Goal: Transaction & Acquisition: Purchase product/service

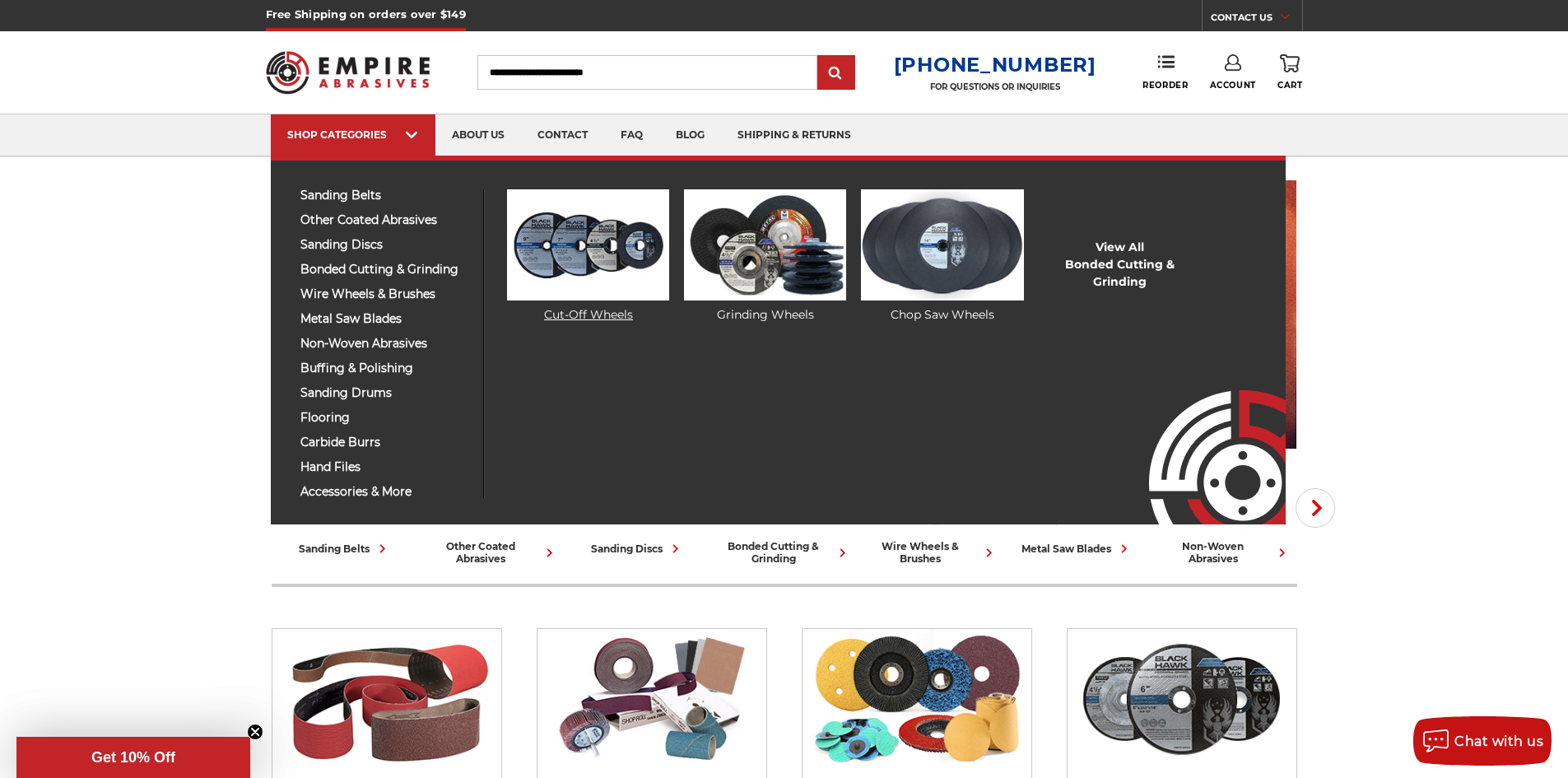
click at [599, 272] on img at bounding box center [589, 244] width 162 height 112
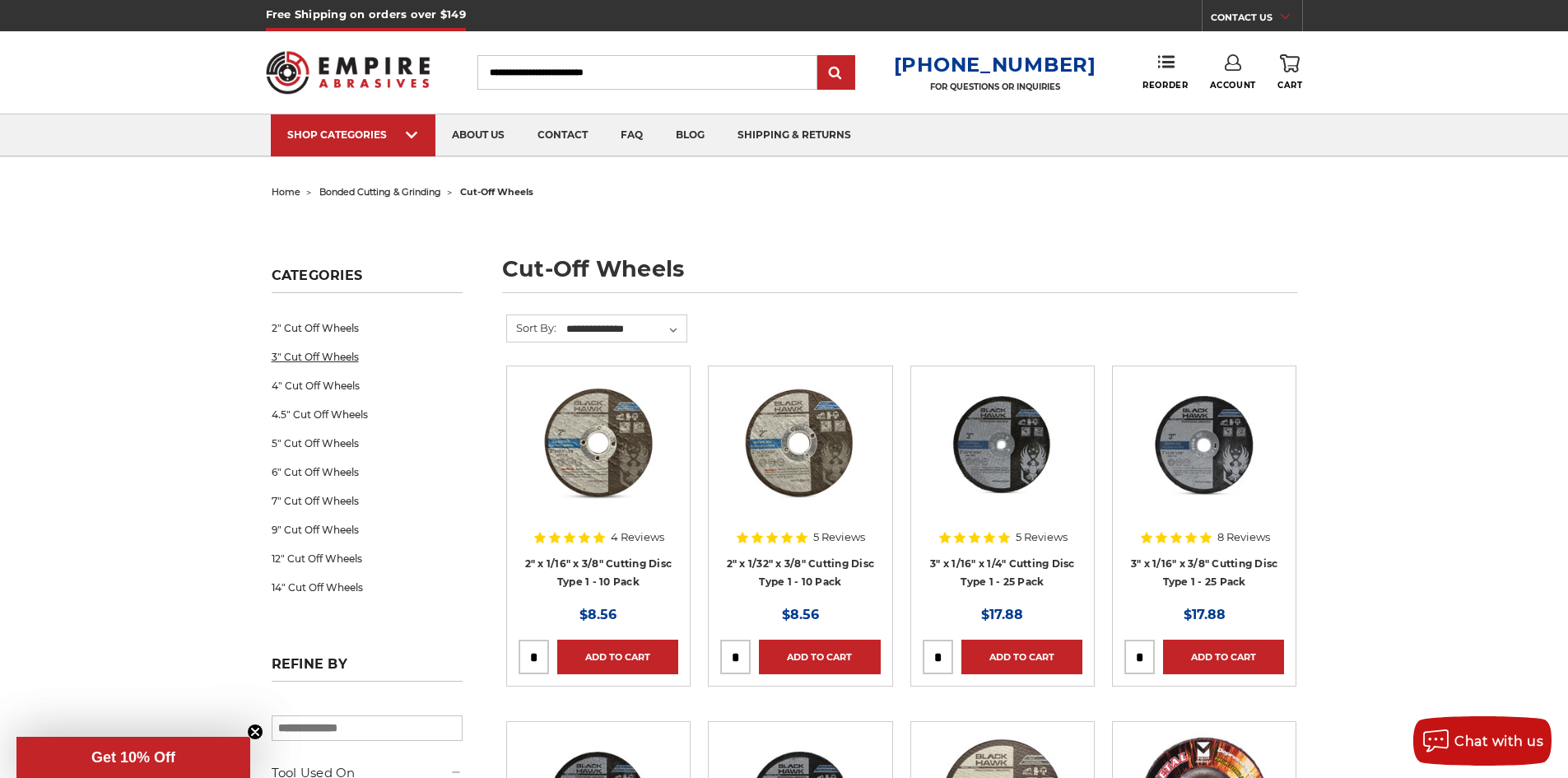
click at [296, 356] on link "3" Cut Off Wheels" at bounding box center [367, 357] width 191 height 29
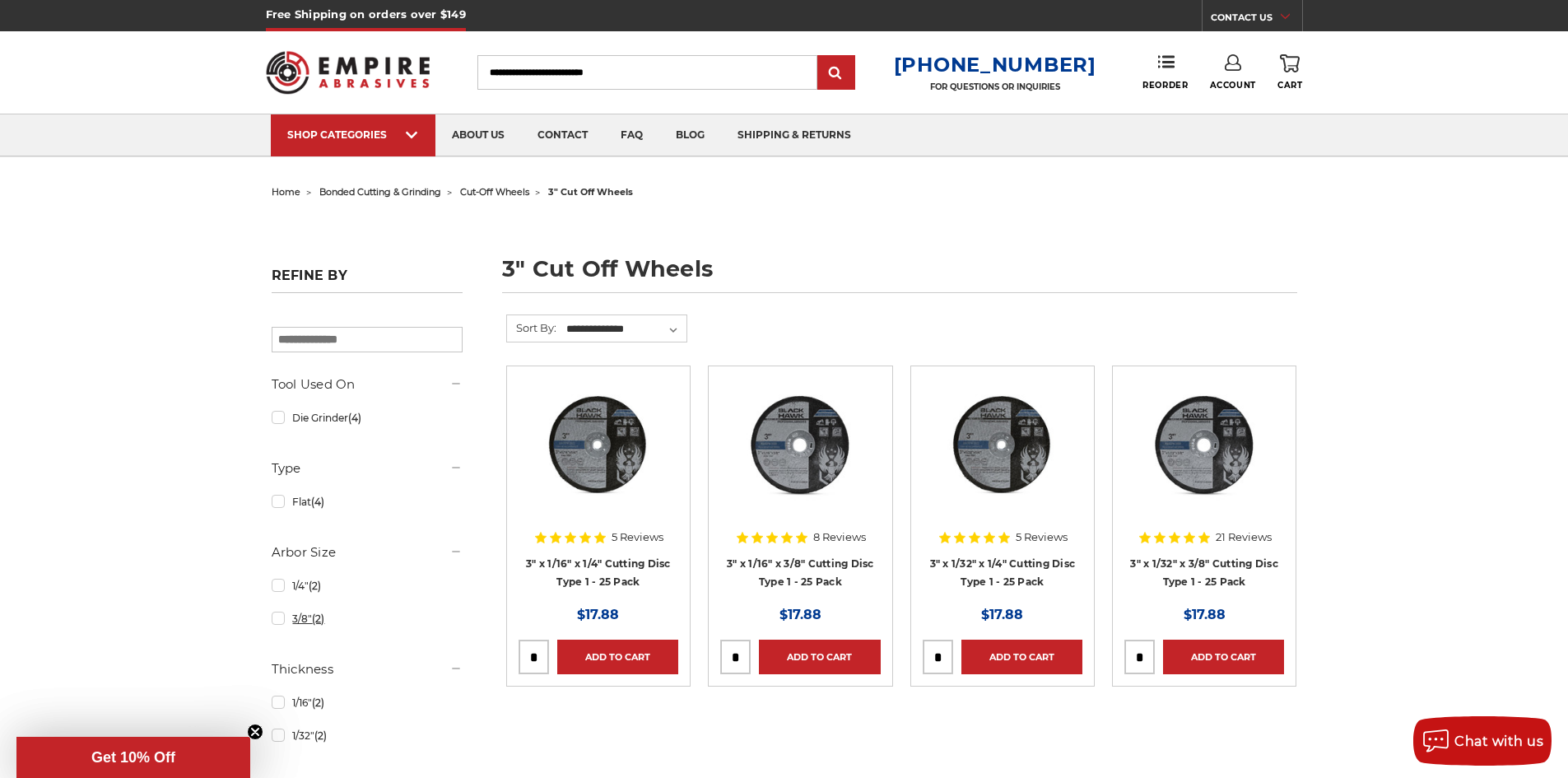
click at [283, 624] on link "3/8" (2)" at bounding box center [367, 619] width 191 height 29
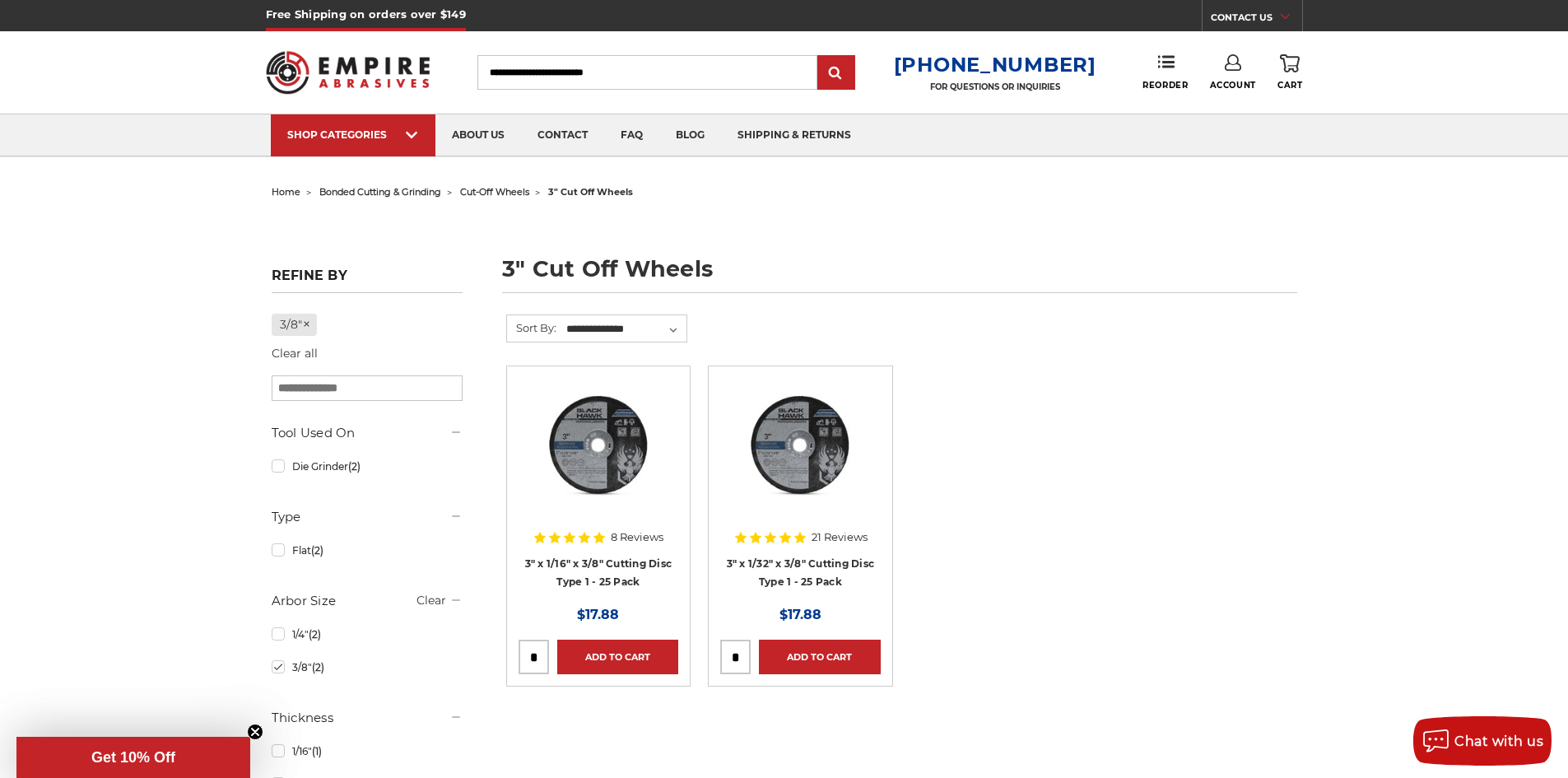
click at [528, 655] on input "tel" at bounding box center [533, 657] width 29 height 33
click at [1123, 602] on ul "Quick view 8 Reviews 3" x 1/16" x 3/8" Cutting Disc Type 1 - 25 Pack MSRP: Was:…" at bounding box center [902, 543] width 808 height 356
click at [536, 650] on input "tel" at bounding box center [533, 657] width 29 height 33
click at [1481, 609] on div "home bonded cutting & grinding cut-off wheels 3" cut off wheels 3" cut off whee…" at bounding box center [784, 526] width 1568 height 691
click at [620, 658] on link "Add to Cart" at bounding box center [618, 657] width 121 height 35
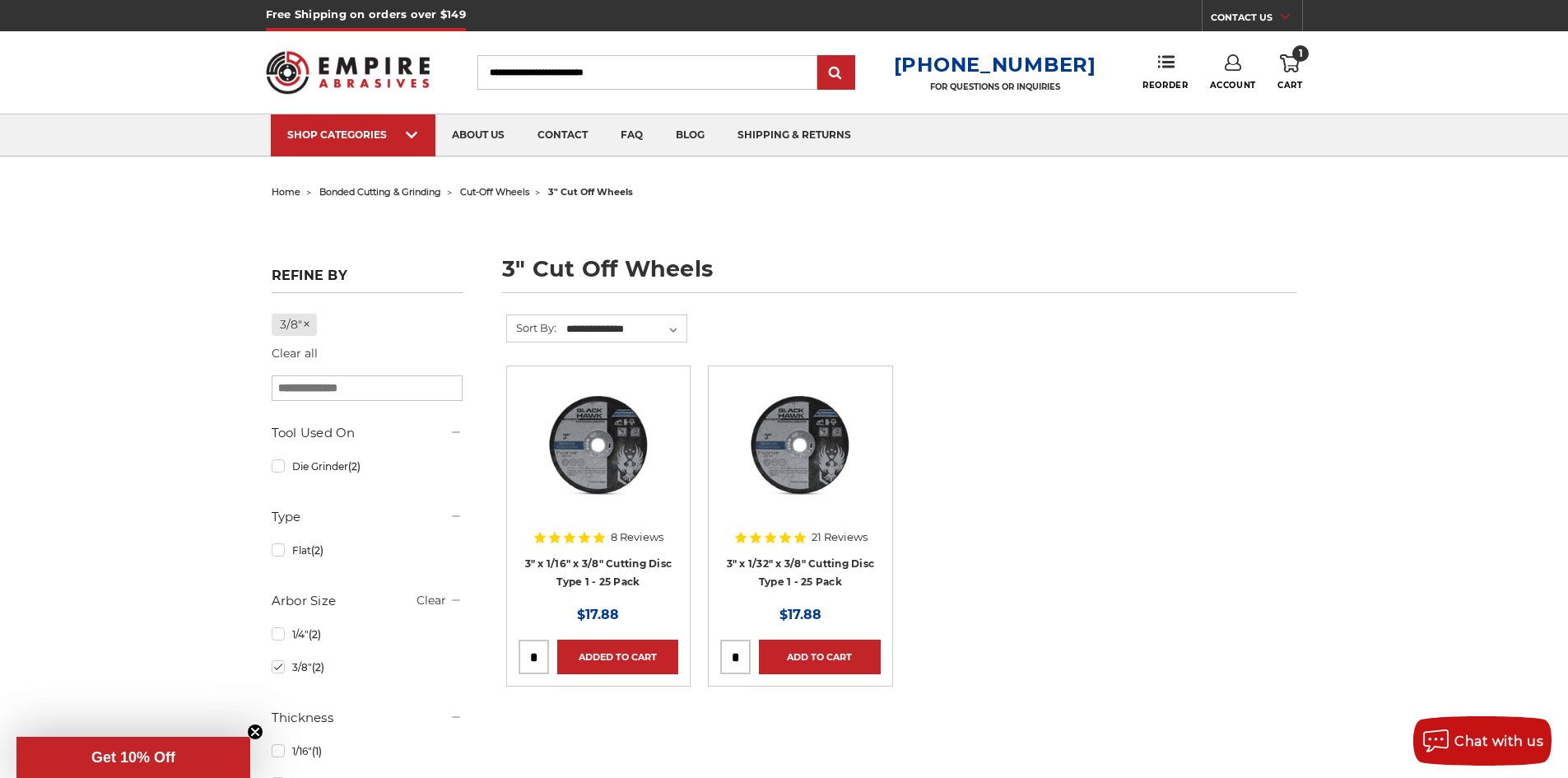
click at [1290, 70] on use at bounding box center [1290, 63] width 20 height 18
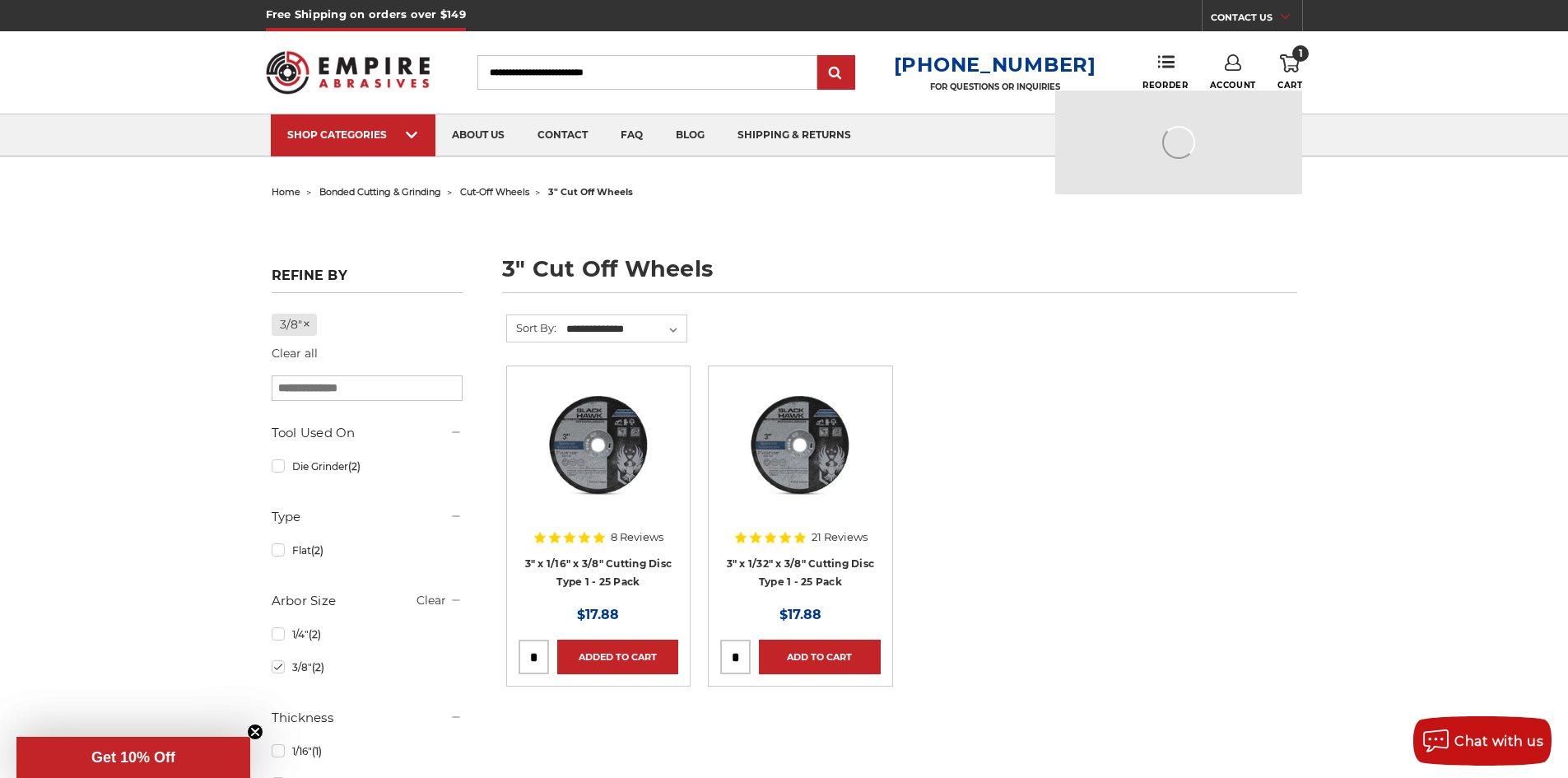
click at [1290, 70] on use at bounding box center [1290, 63] width 20 height 18
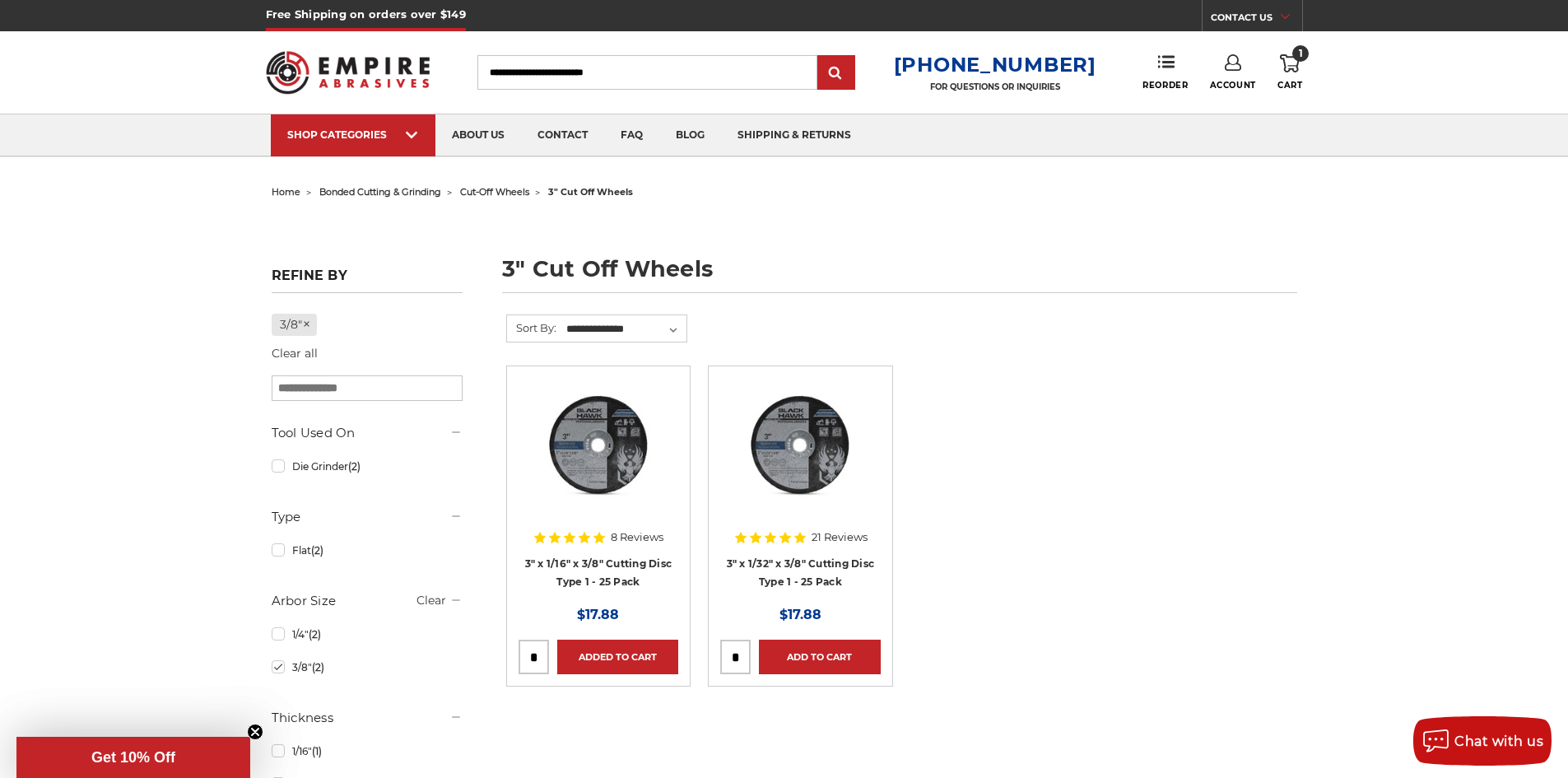
click at [1294, 68] on icon at bounding box center [1290, 63] width 20 height 18
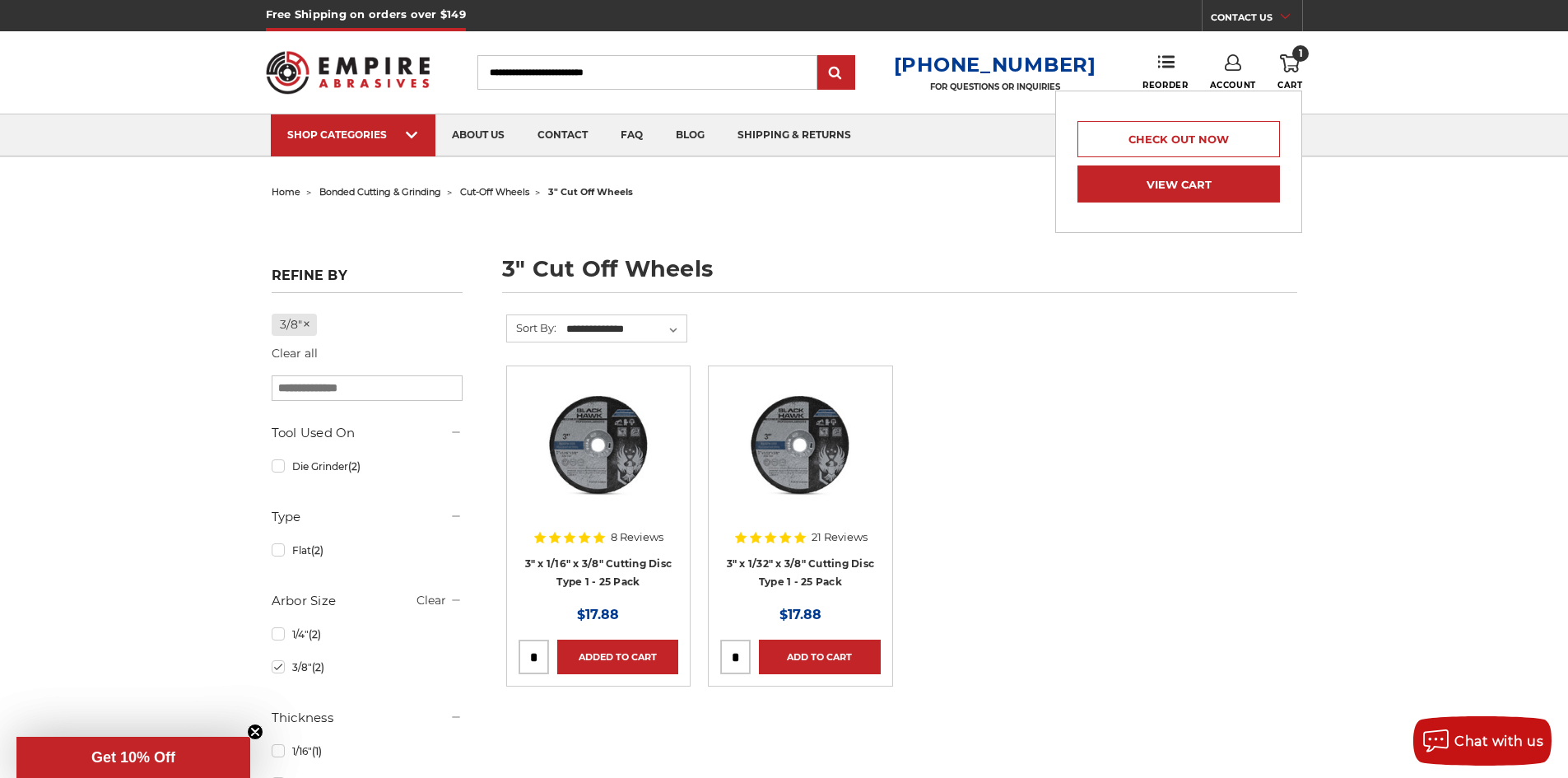
click at [1201, 187] on link "View Cart" at bounding box center [1178, 185] width 202 height 37
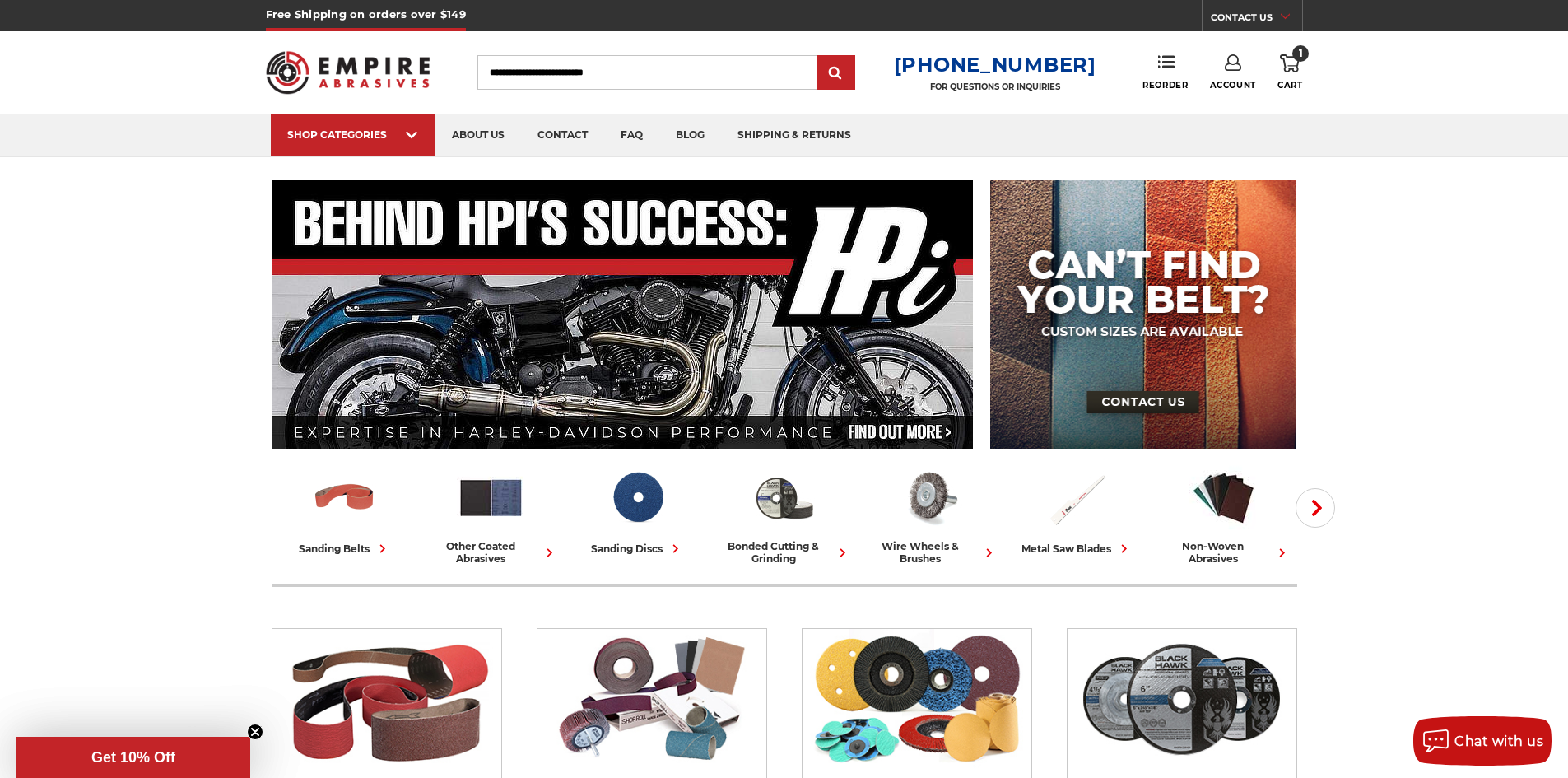
click at [1238, 78] on link "Account" at bounding box center [1234, 72] width 46 height 37
click at [1238, 82] on span "Account" at bounding box center [1234, 86] width 46 height 11
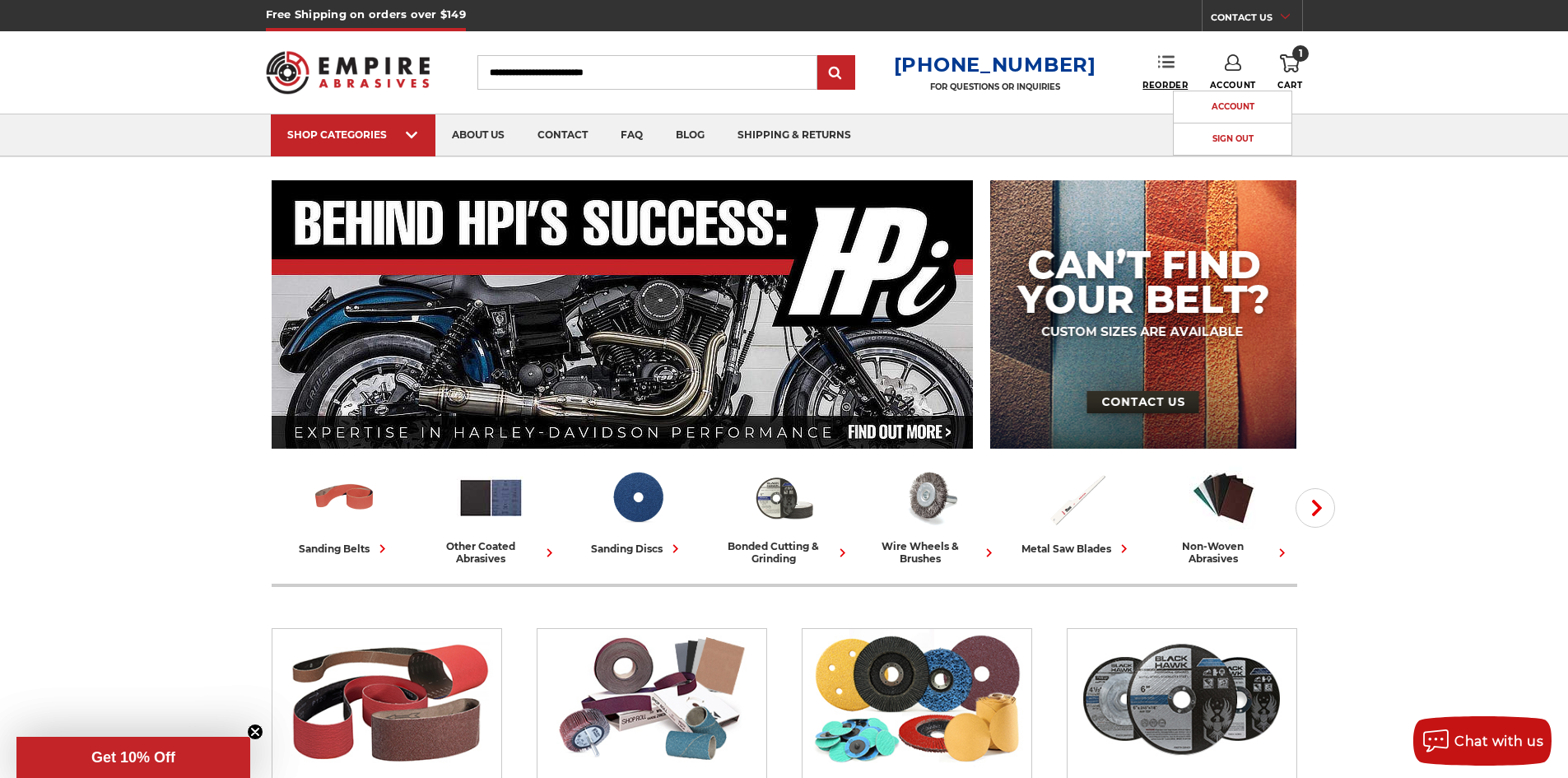
click at [1155, 81] on span "Reorder" at bounding box center [1165, 86] width 45 height 11
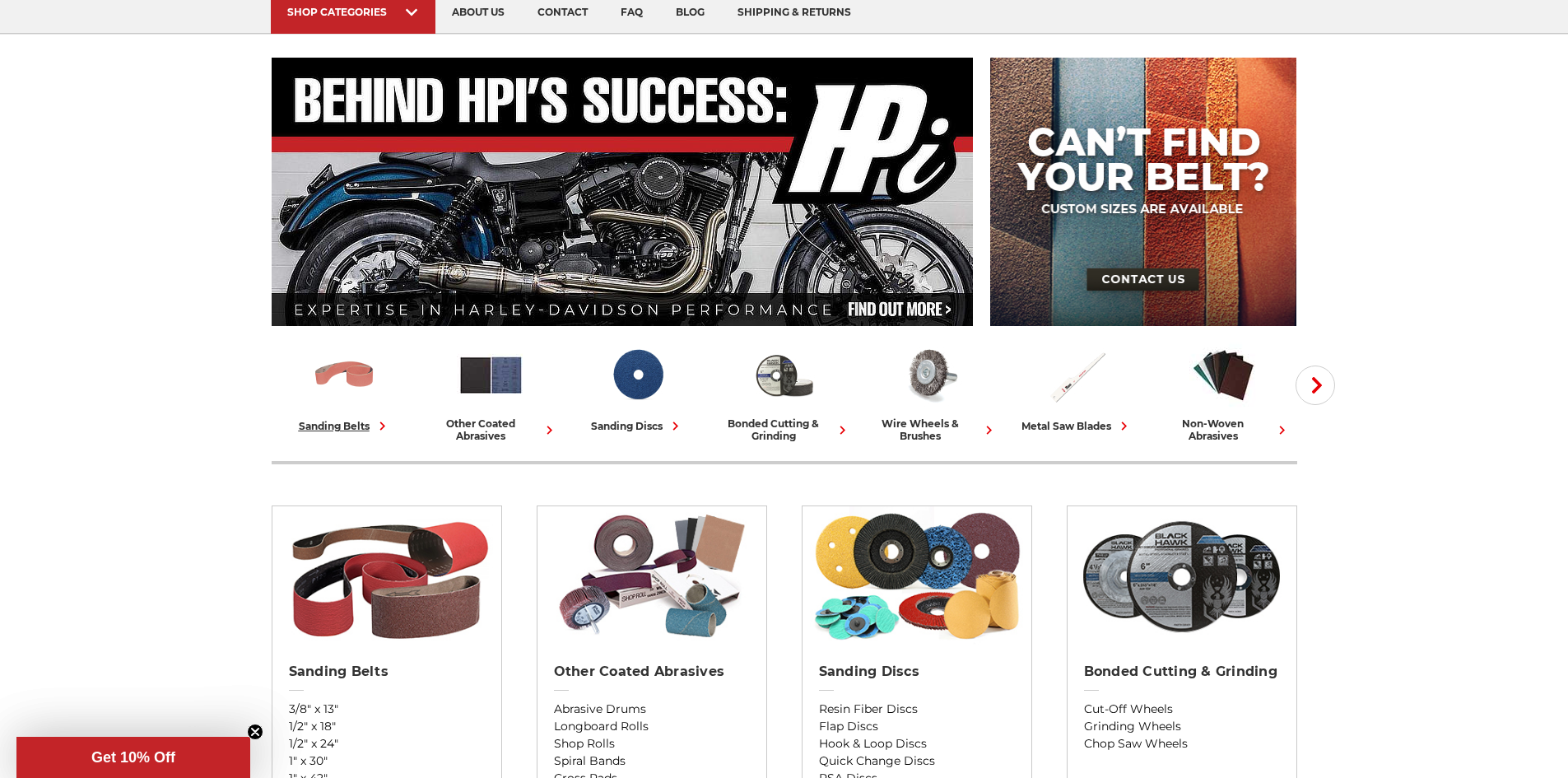
scroll to position [165, 0]
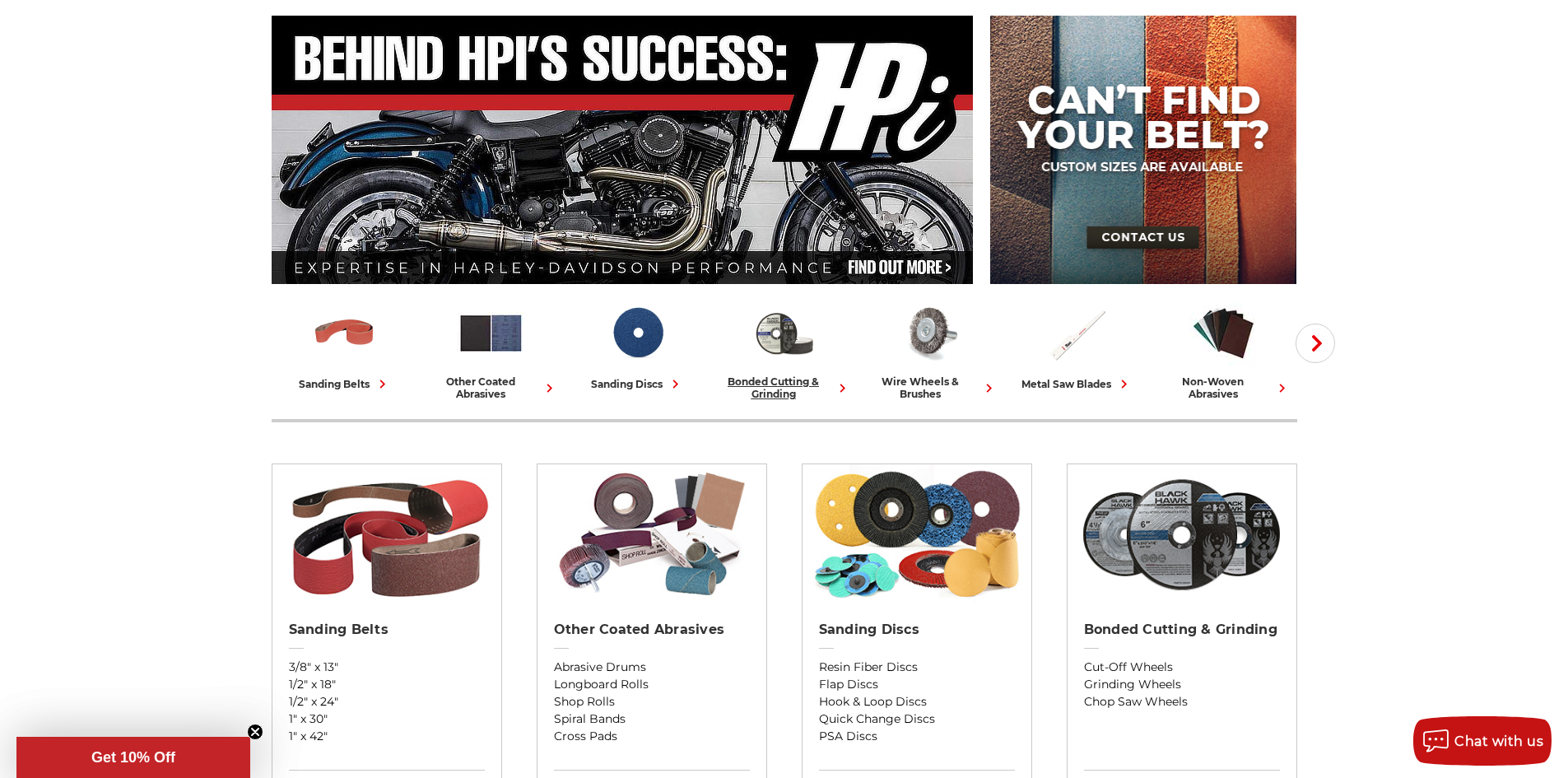
click at [765, 374] on link "bonded cutting & grinding" at bounding box center [785, 350] width 134 height 102
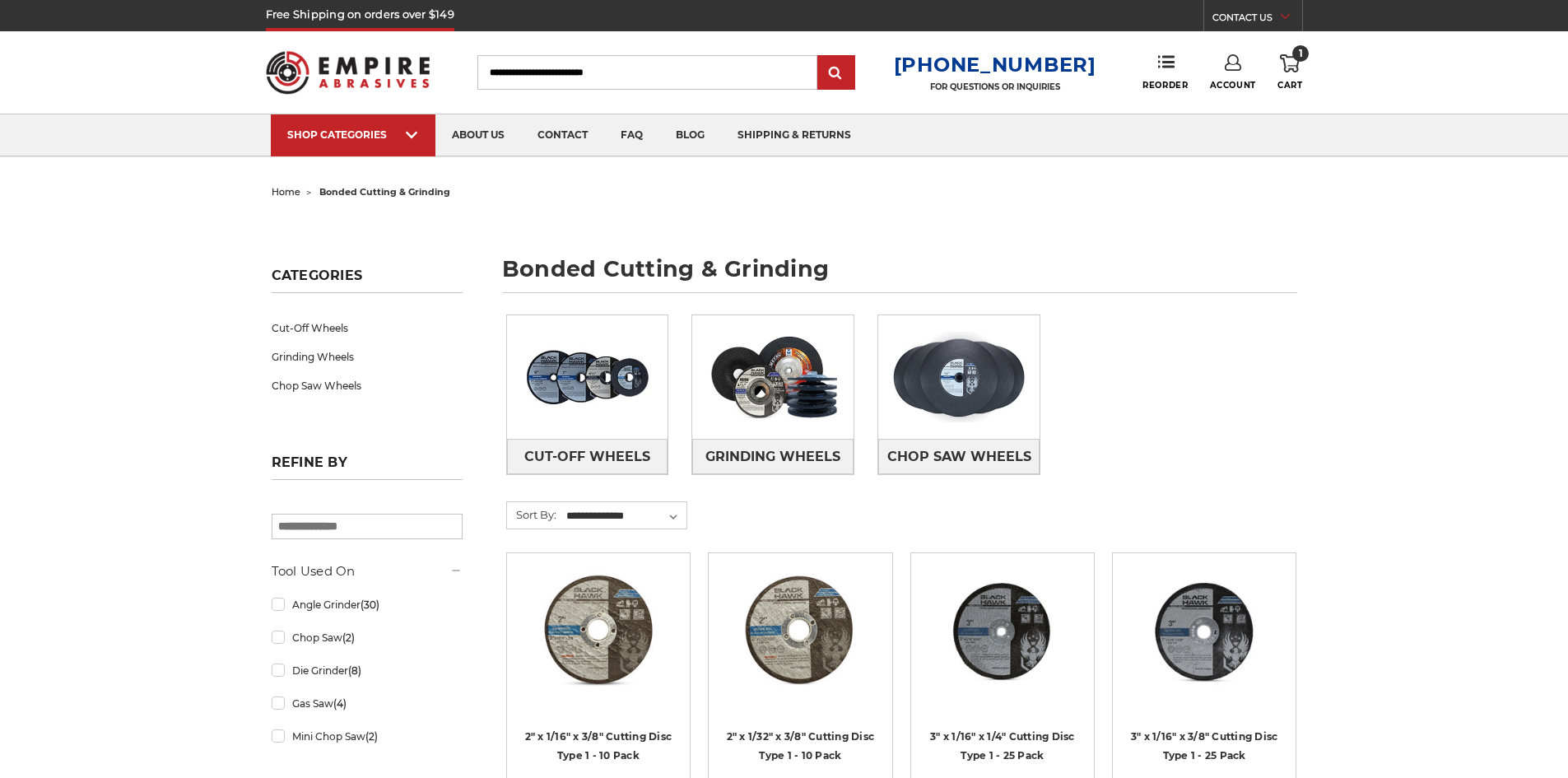
click at [770, 386] on img at bounding box center [772, 377] width 161 height 113
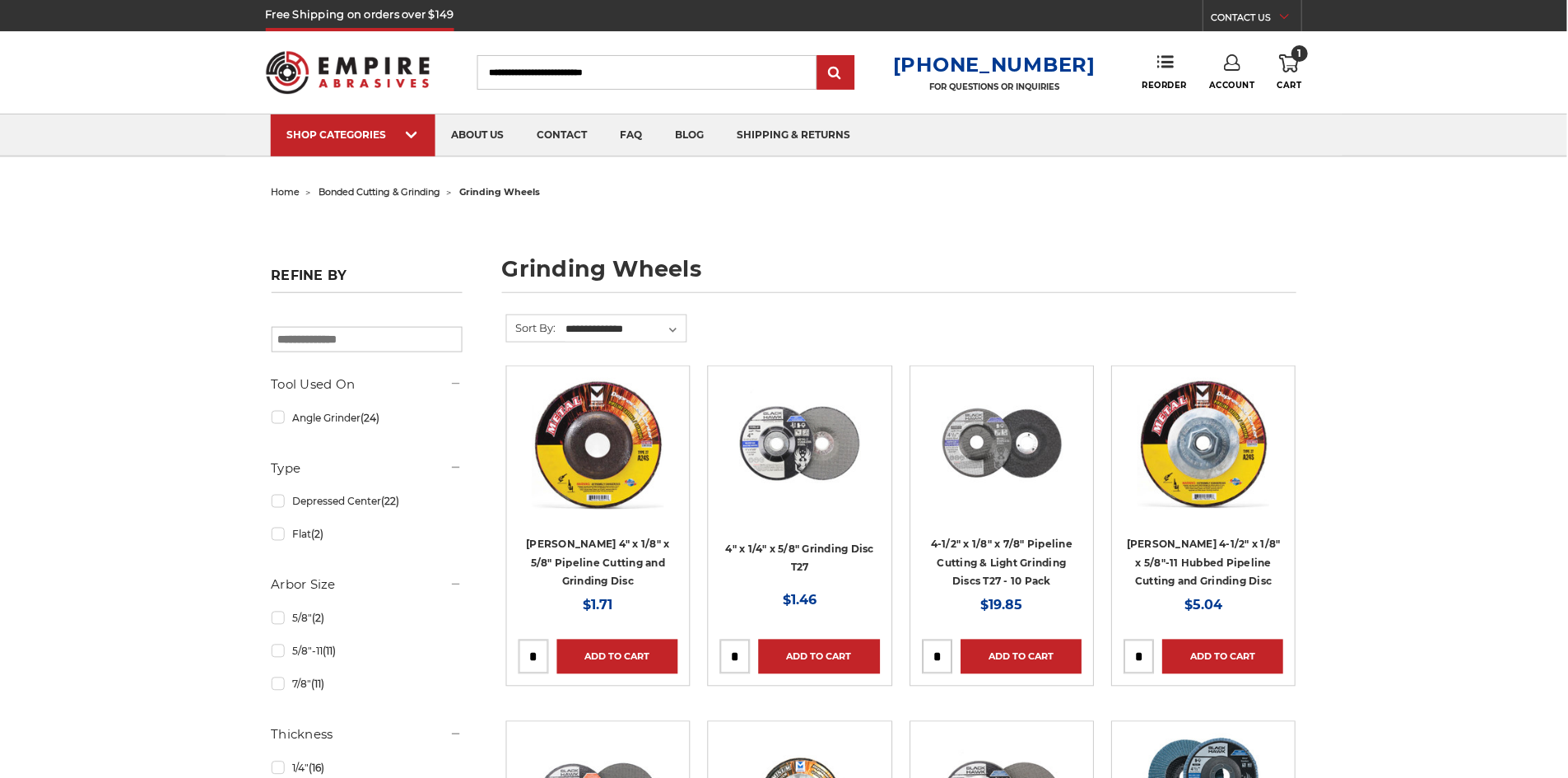
click at [571, 454] on link "Quick view" at bounding box center [598, 443] width 113 height 33
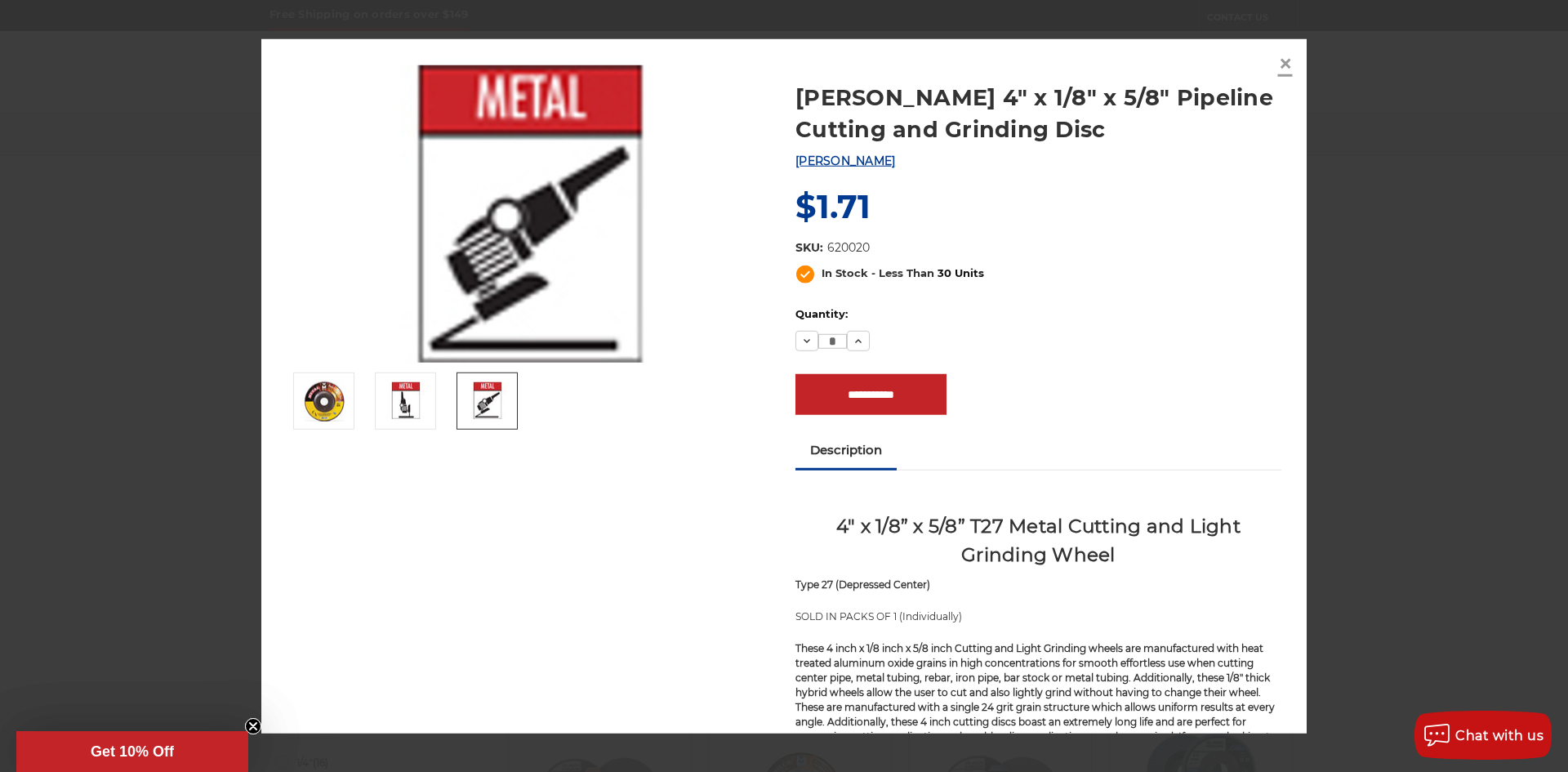
click at [1287, 65] on span "×" at bounding box center [1286, 64] width 15 height 32
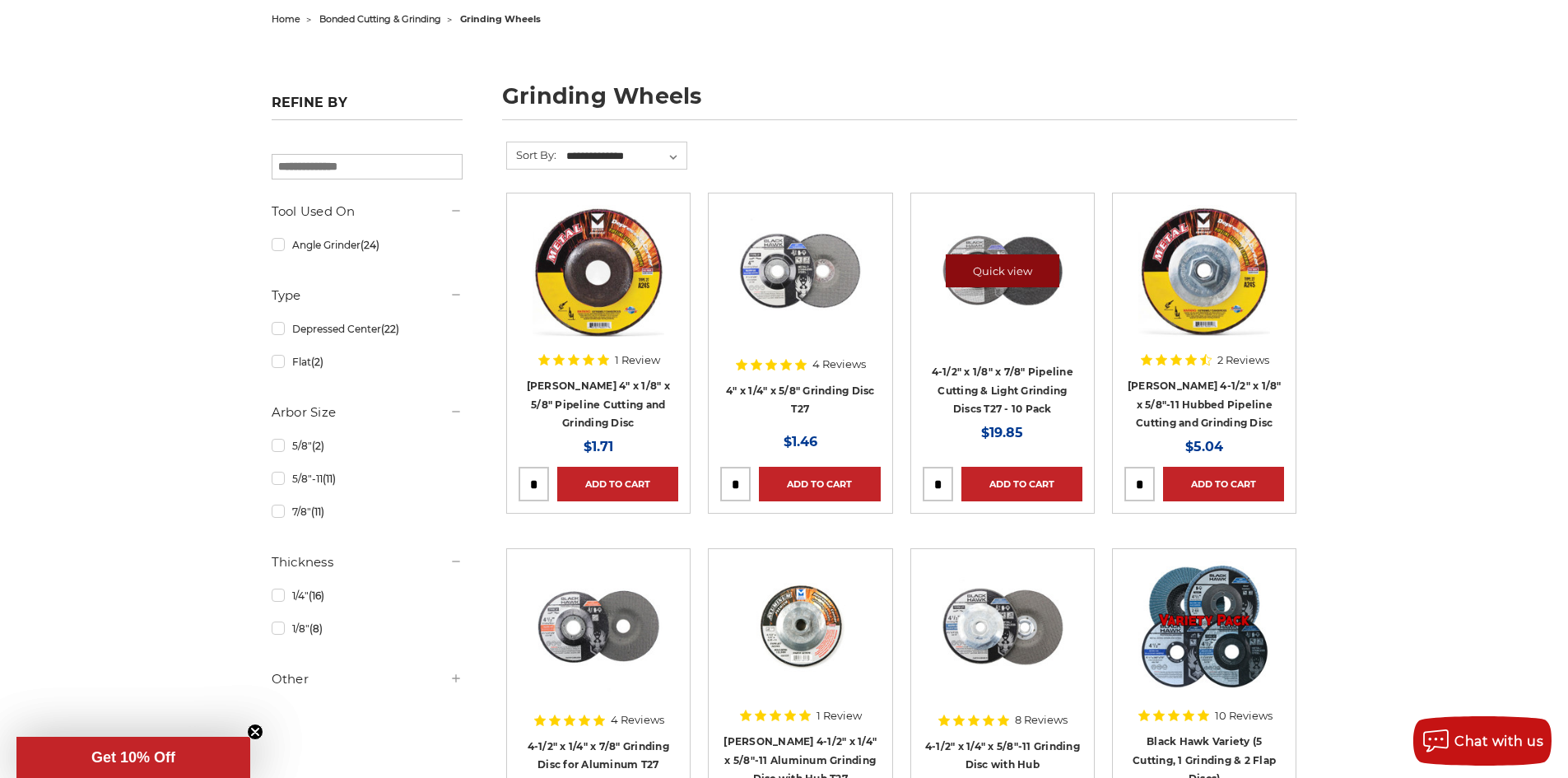
scroll to position [247, 0]
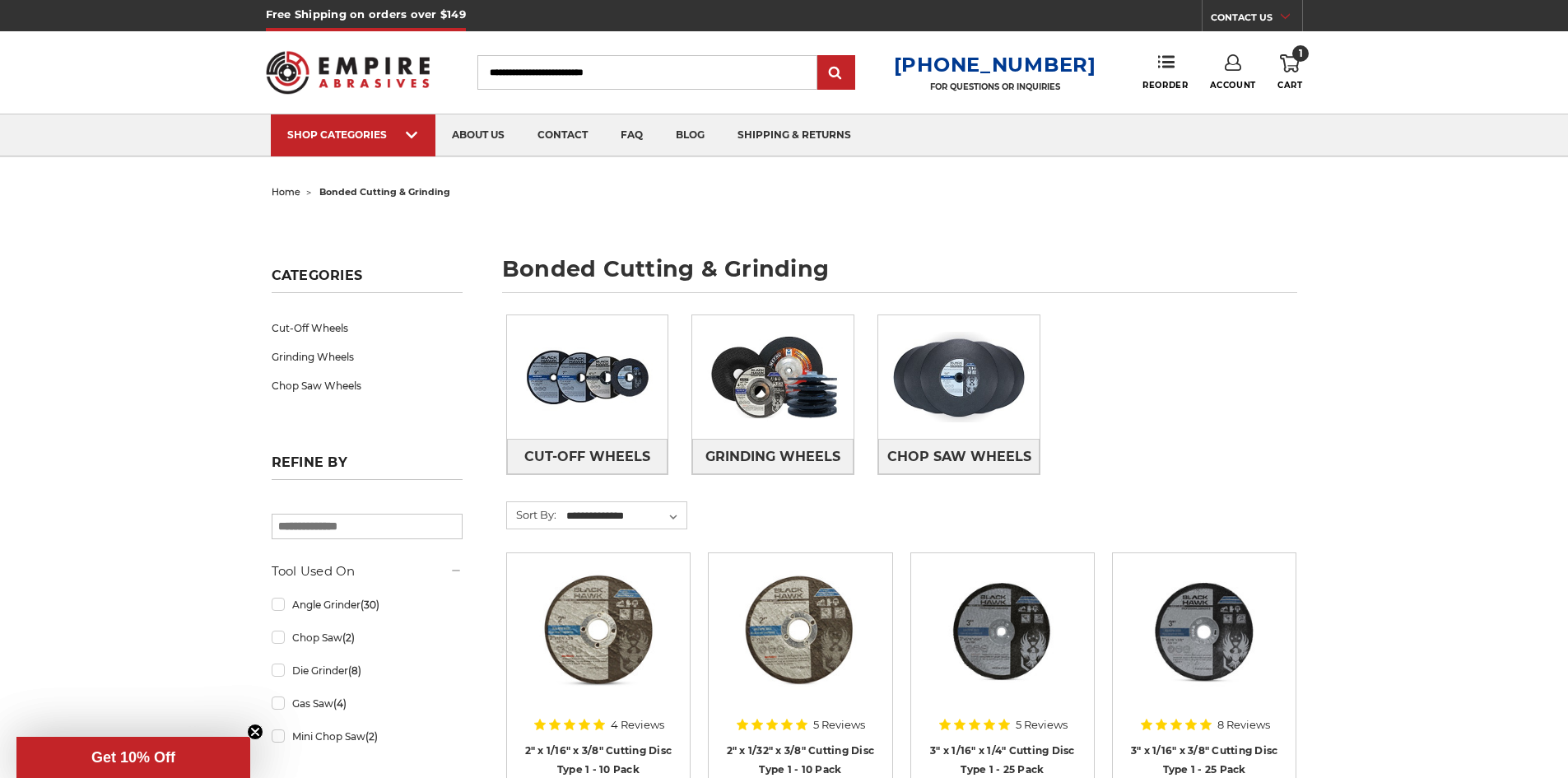
click at [617, 478] on div "Cut-Off Wheels Grinding Wheels Chop Saw Wheels" at bounding box center [902, 408] width 814 height 210
click at [611, 457] on span "Cut-Off Wheels" at bounding box center [587, 457] width 126 height 28
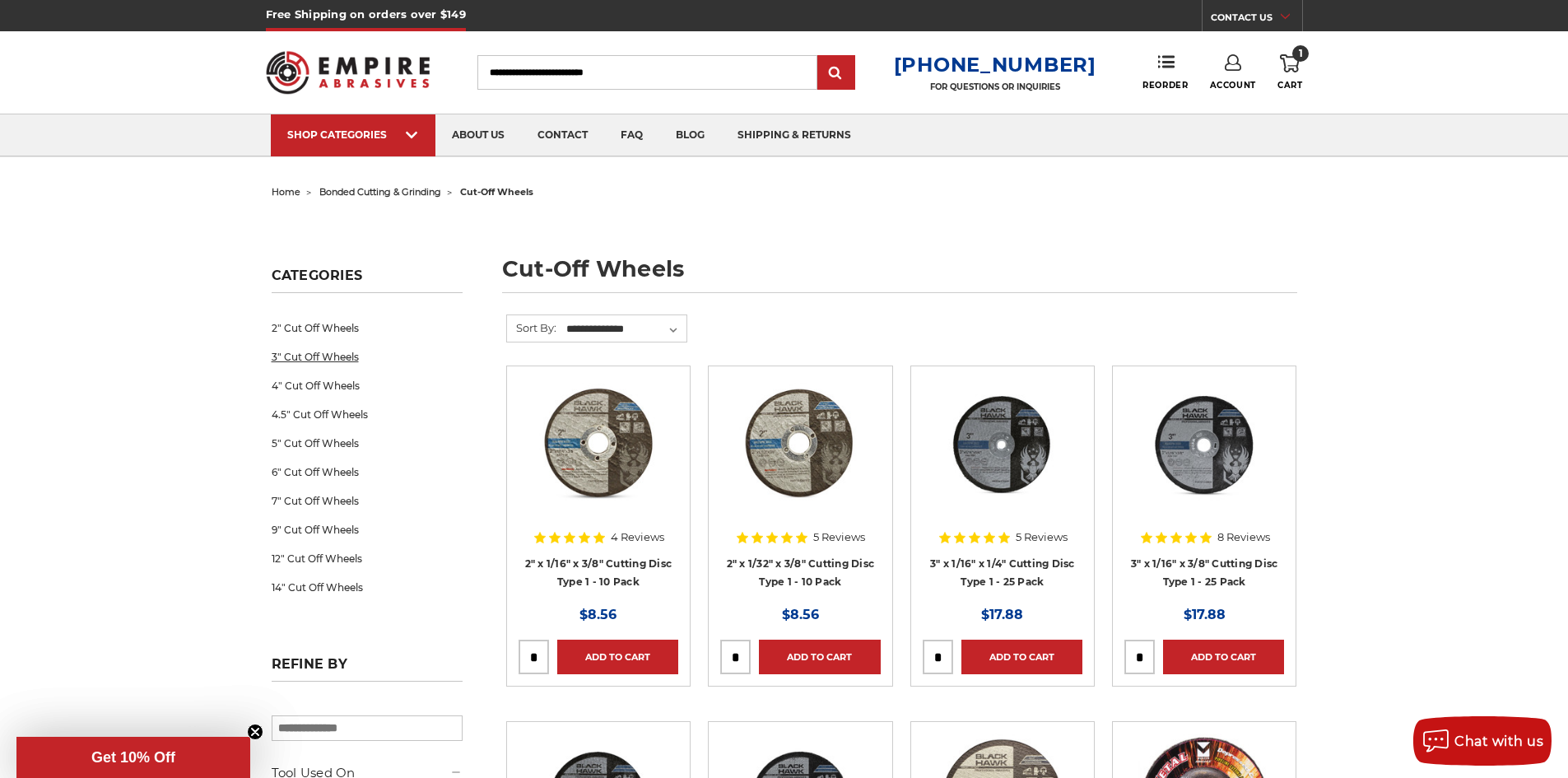
click at [293, 359] on link "3" Cut Off Wheels" at bounding box center [367, 357] width 191 height 29
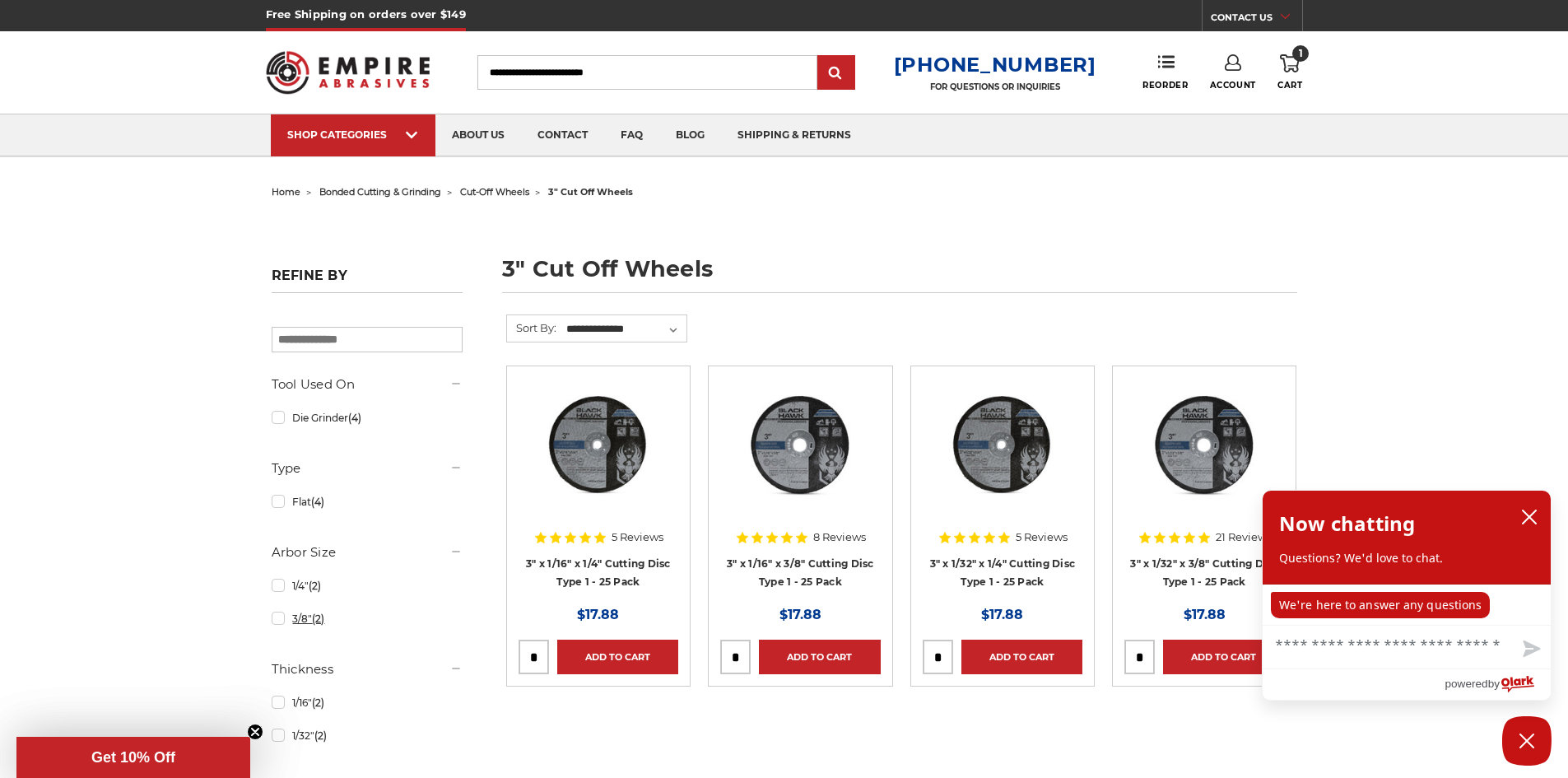
click at [277, 618] on link "3/8" (2)" at bounding box center [367, 619] width 191 height 29
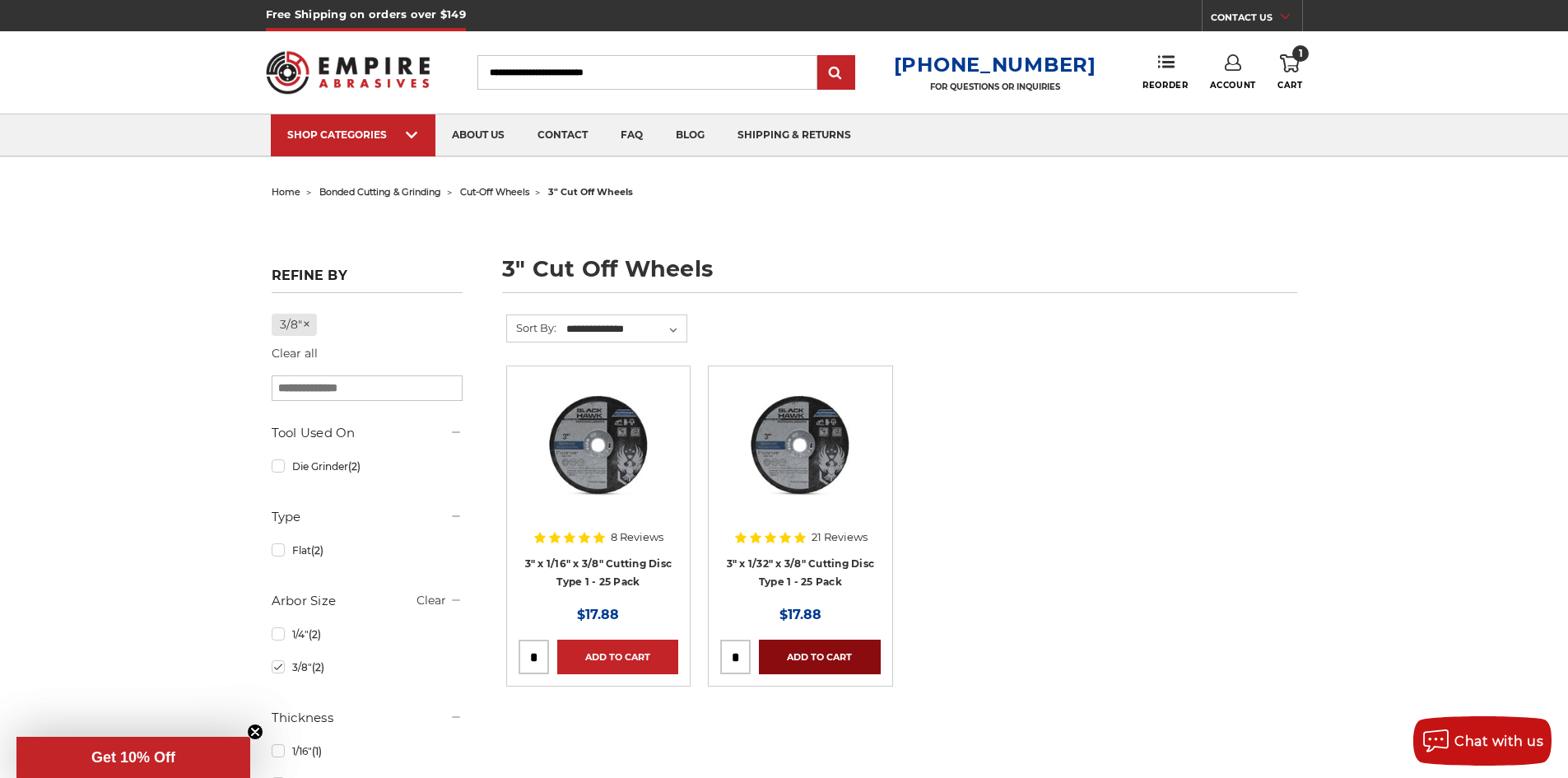
click at [805, 655] on link "Add to Cart" at bounding box center [820, 657] width 121 height 35
click at [1291, 86] on span "Cart" at bounding box center [1291, 86] width 25 height 11
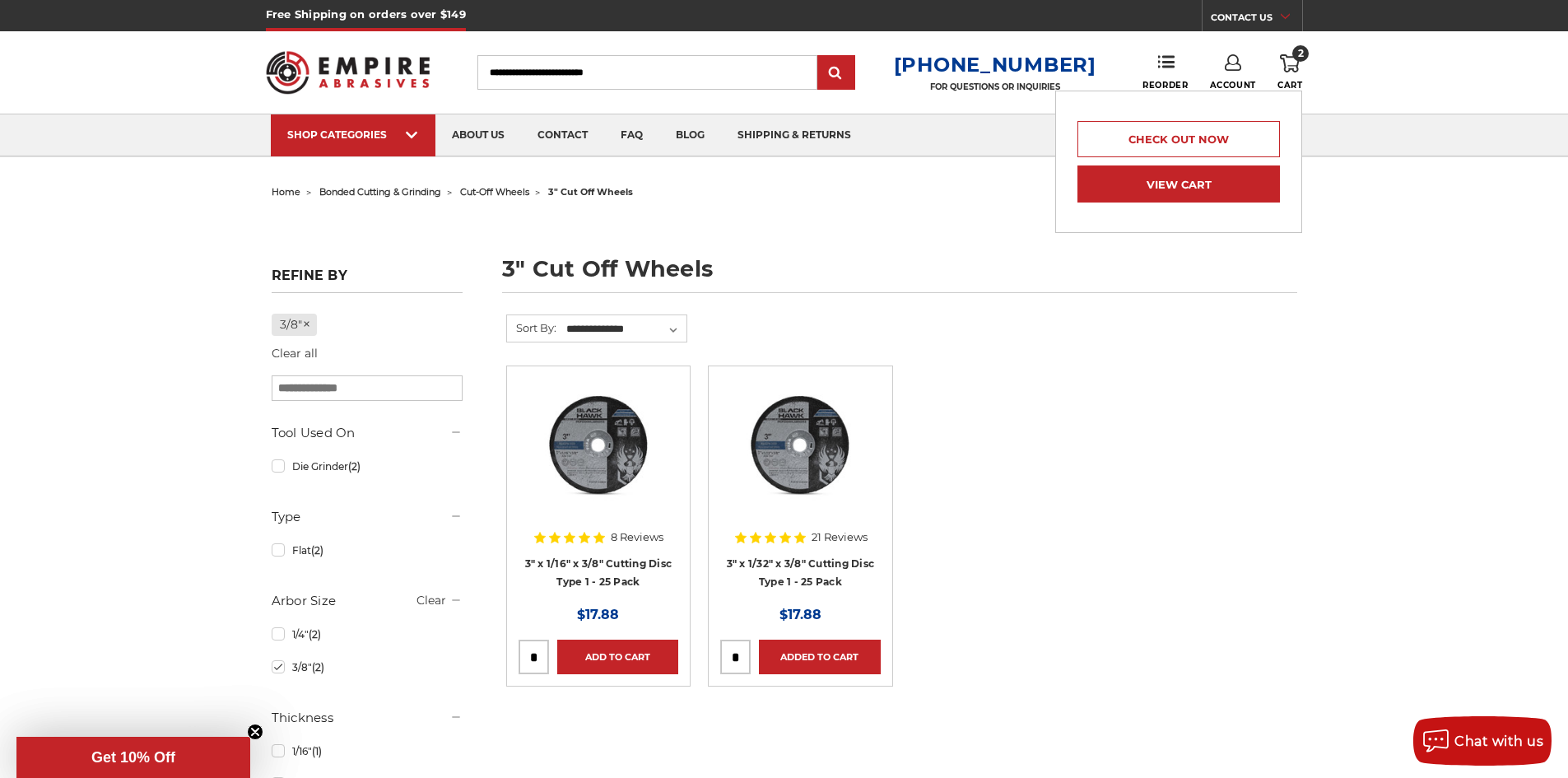
click at [1207, 185] on link "View Cart" at bounding box center [1178, 185] width 202 height 37
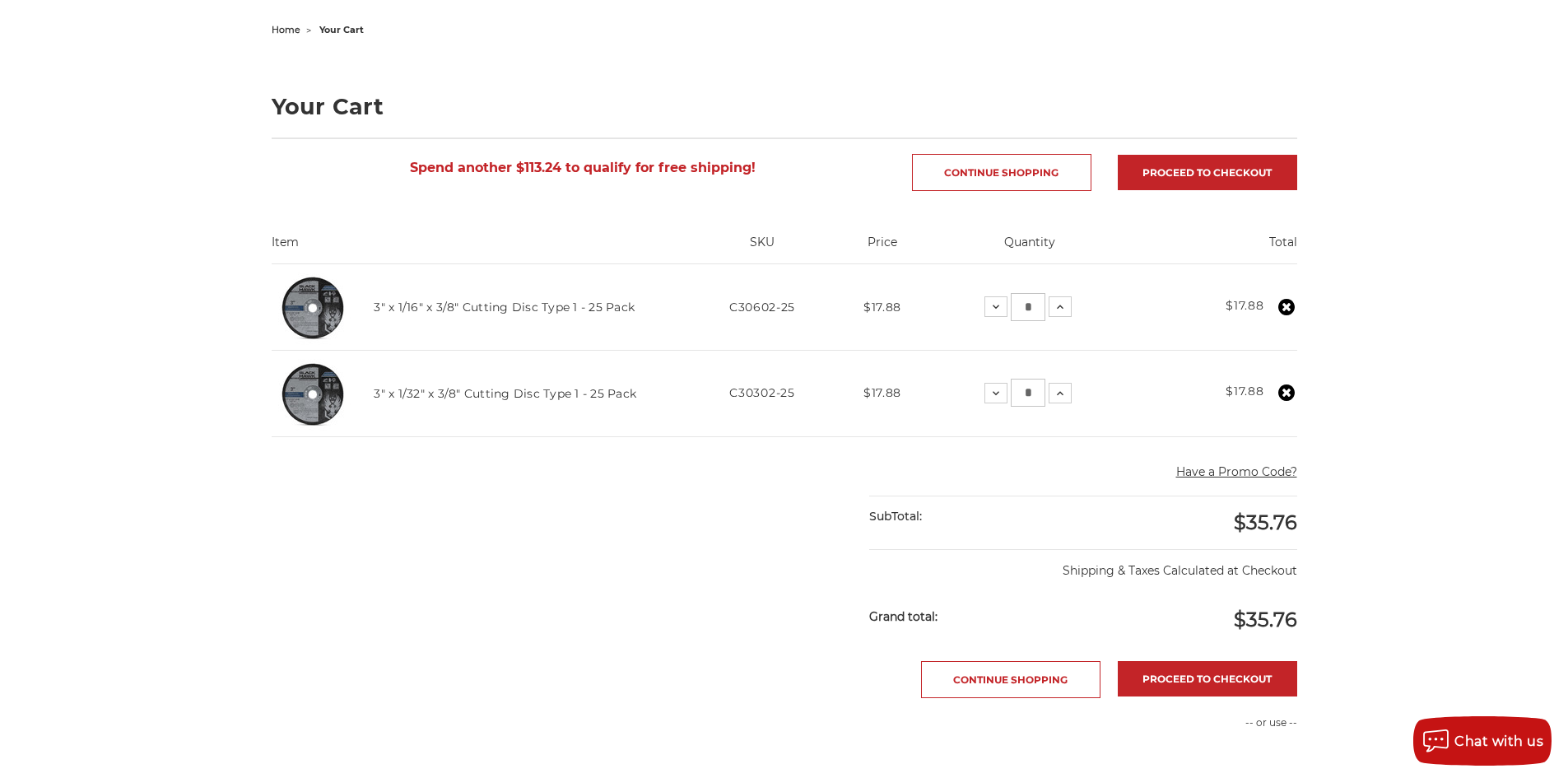
scroll to position [165, 0]
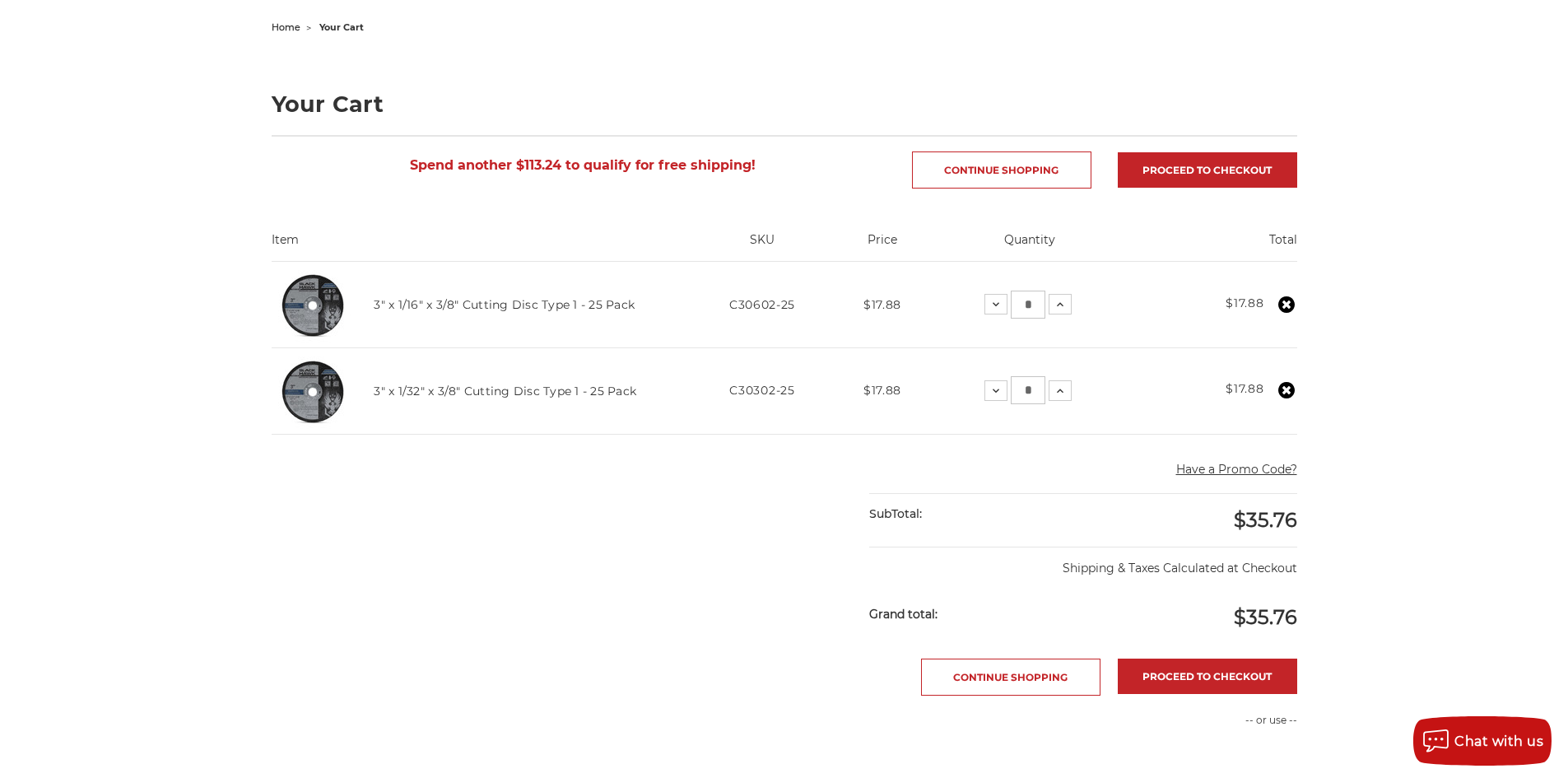
click at [1032, 303] on input "*" at bounding box center [1027, 304] width 35 height 28
type input "*"
click at [1027, 393] on input "*" at bounding box center [1022, 390] width 35 height 28
type input "*"
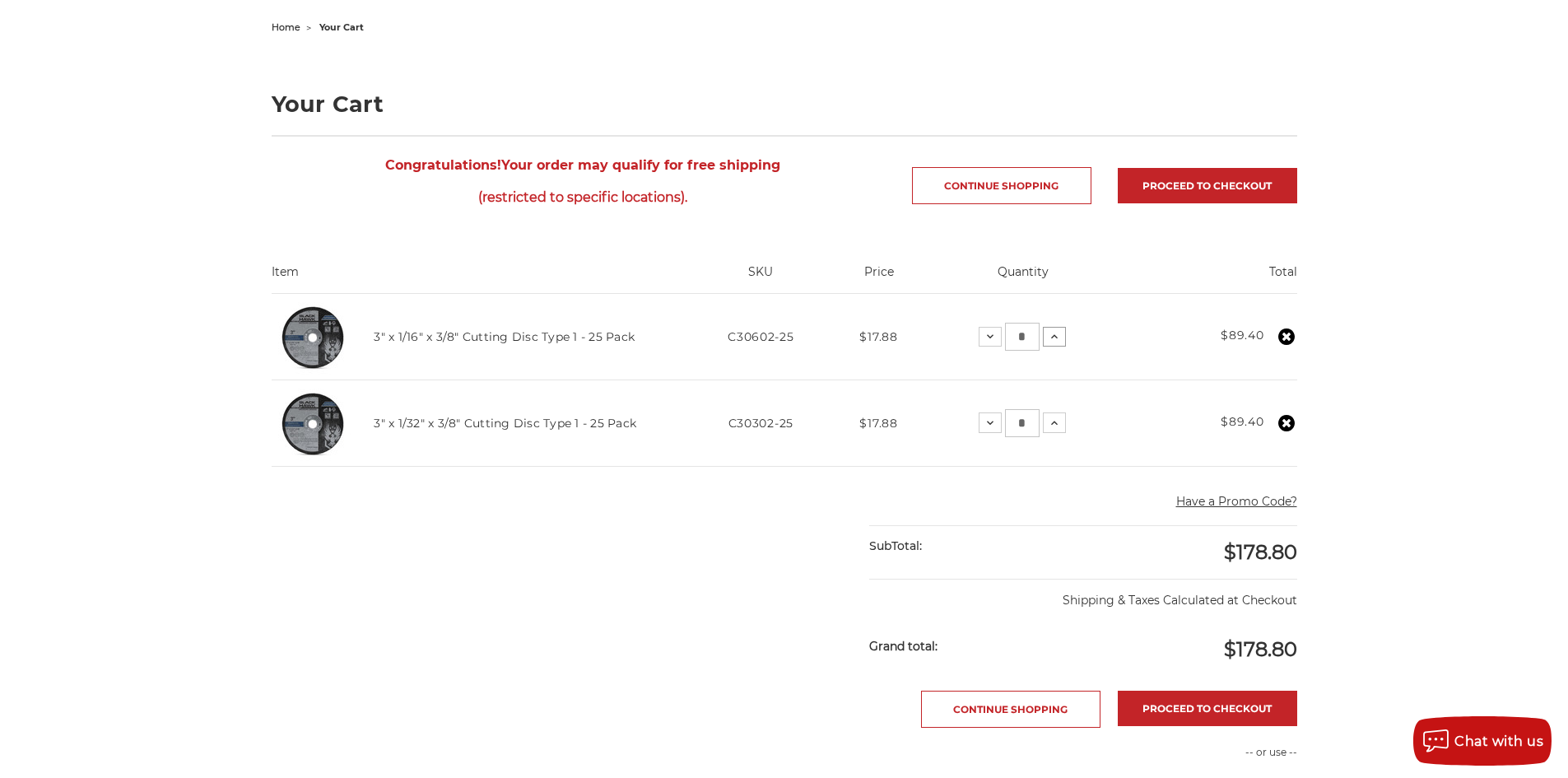
click at [1054, 335] on use at bounding box center [1054, 336] width 6 height 4
click at [1058, 426] on button "Increase Quantity:" at bounding box center [1052, 422] width 23 height 20
click at [1169, 717] on link "Proceed to checkout" at bounding box center [1207, 708] width 179 height 36
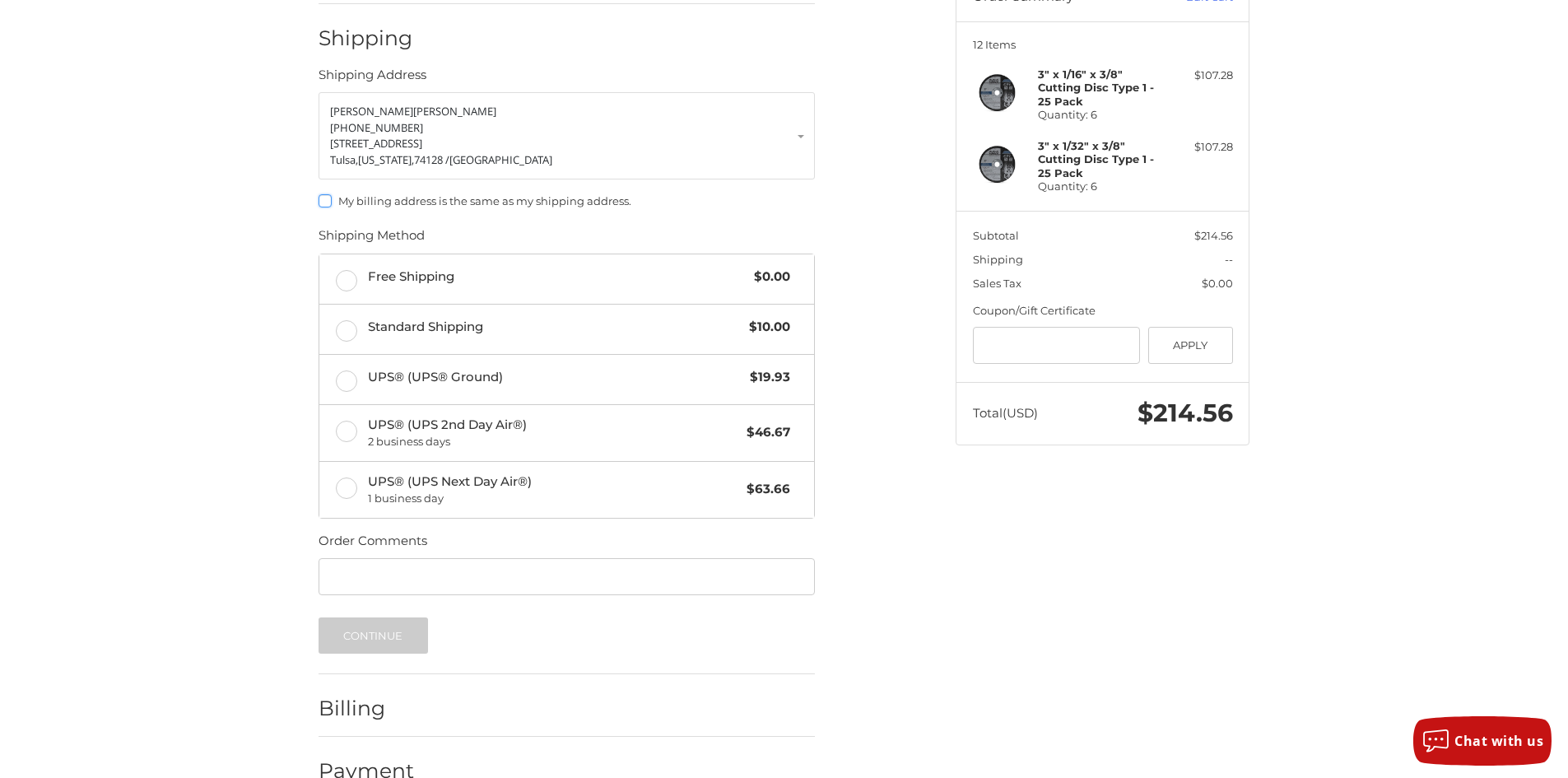
scroll to position [227, 0]
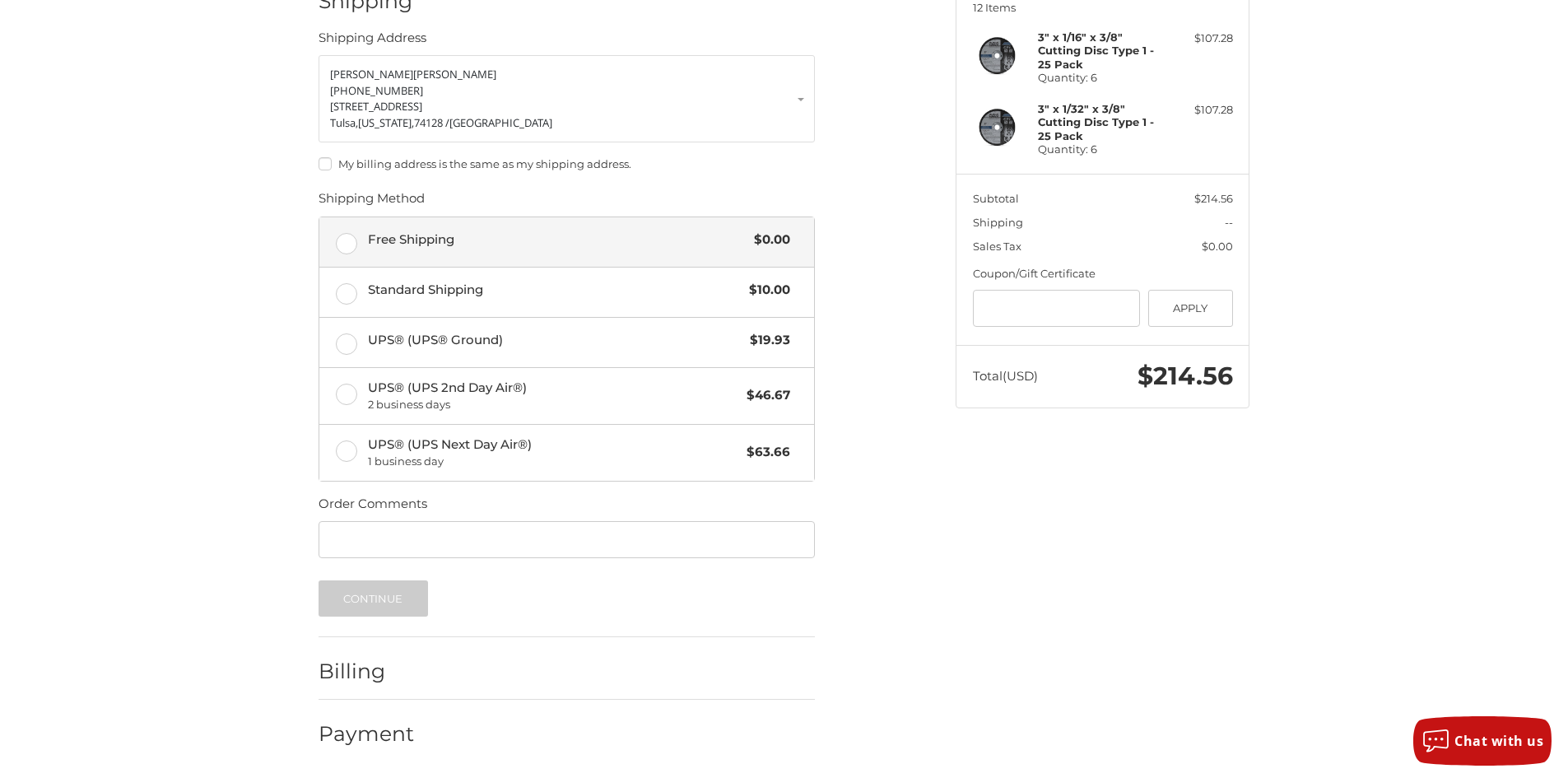
click at [348, 248] on label "Free Shipping $0.00" at bounding box center [566, 242] width 495 height 49
click at [380, 607] on button "Continue" at bounding box center [373, 599] width 110 height 37
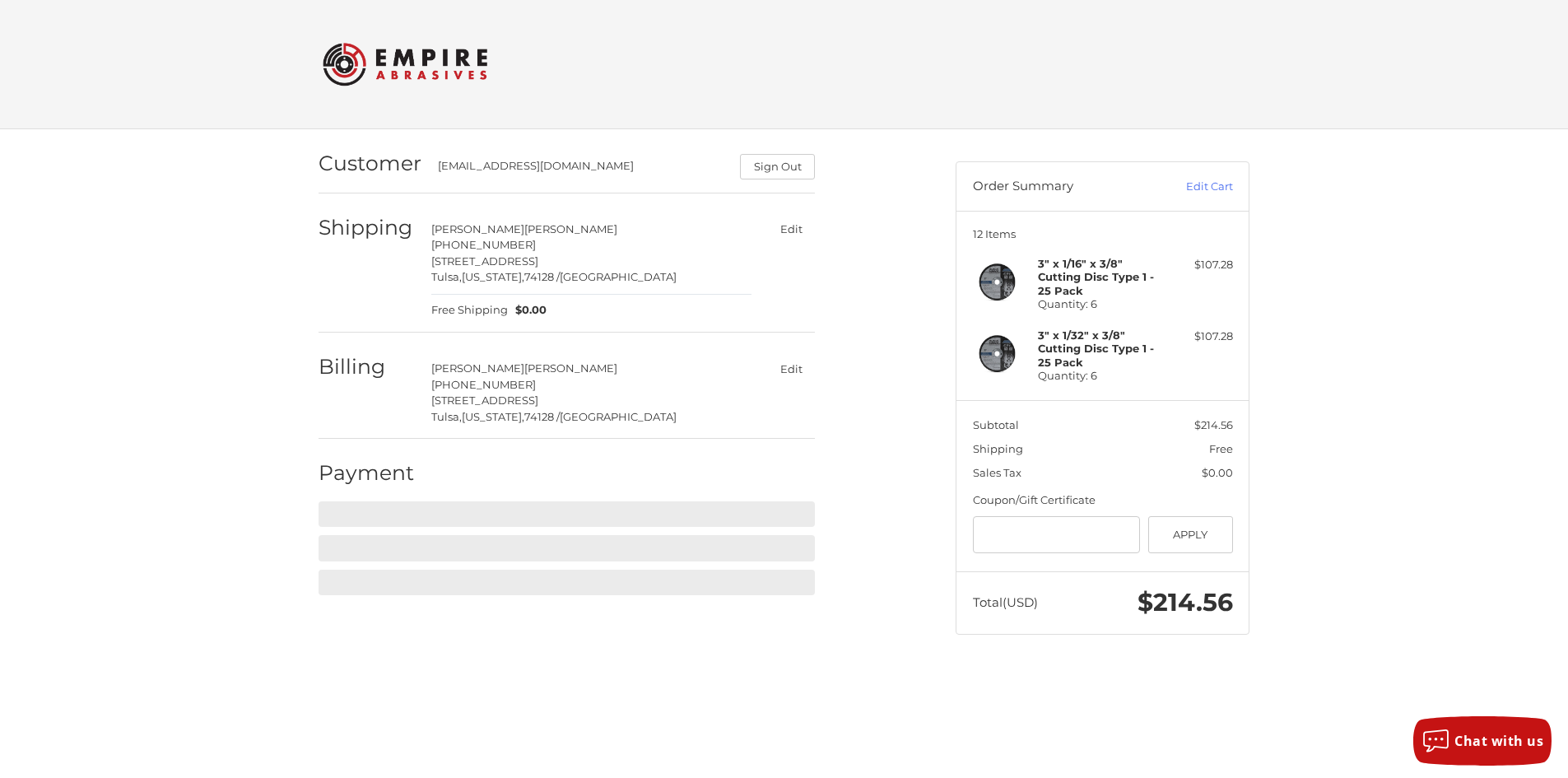
scroll to position [0, 0]
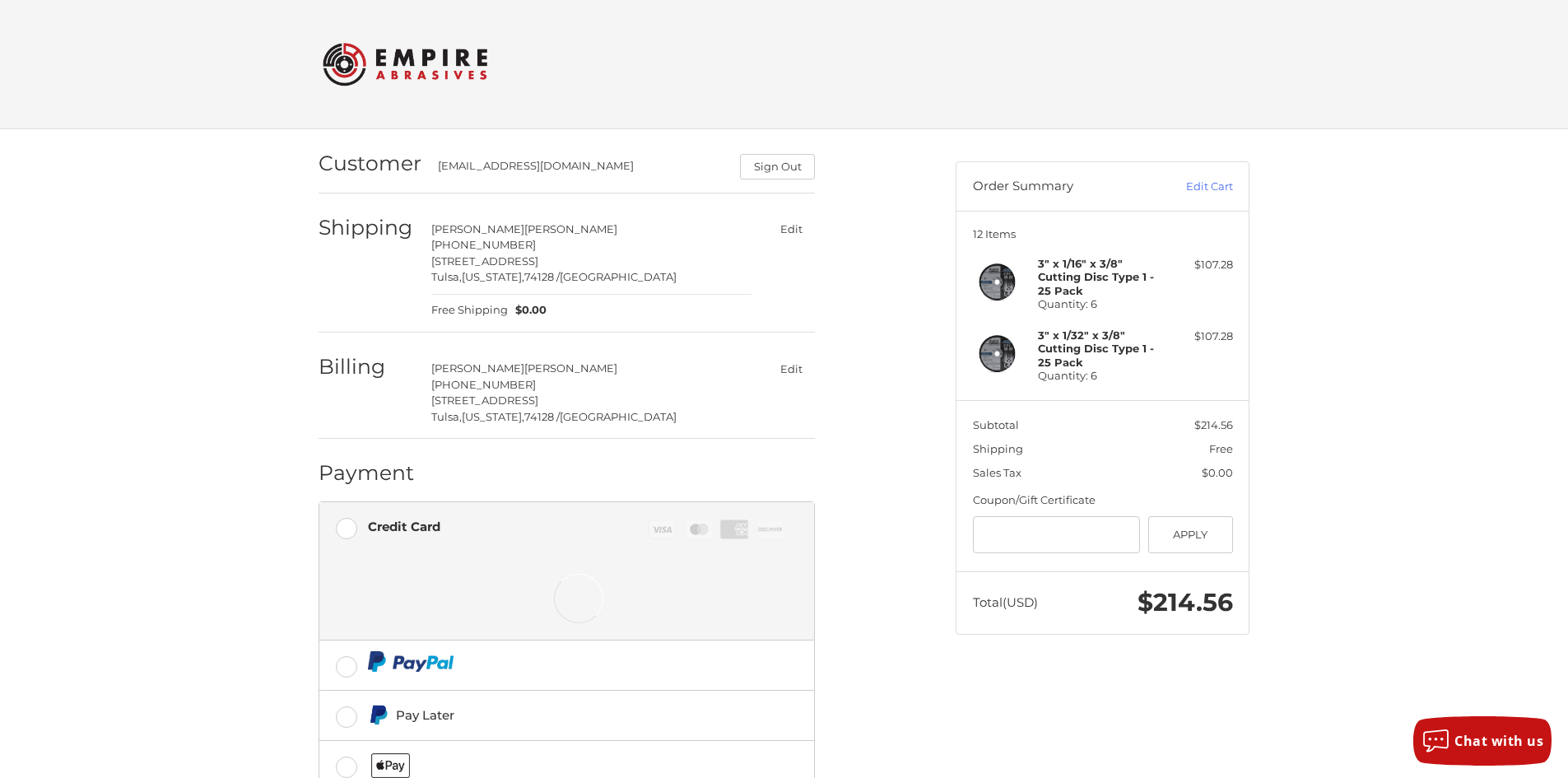
click at [433, 534] on div "Credit Card" at bounding box center [404, 526] width 72 height 27
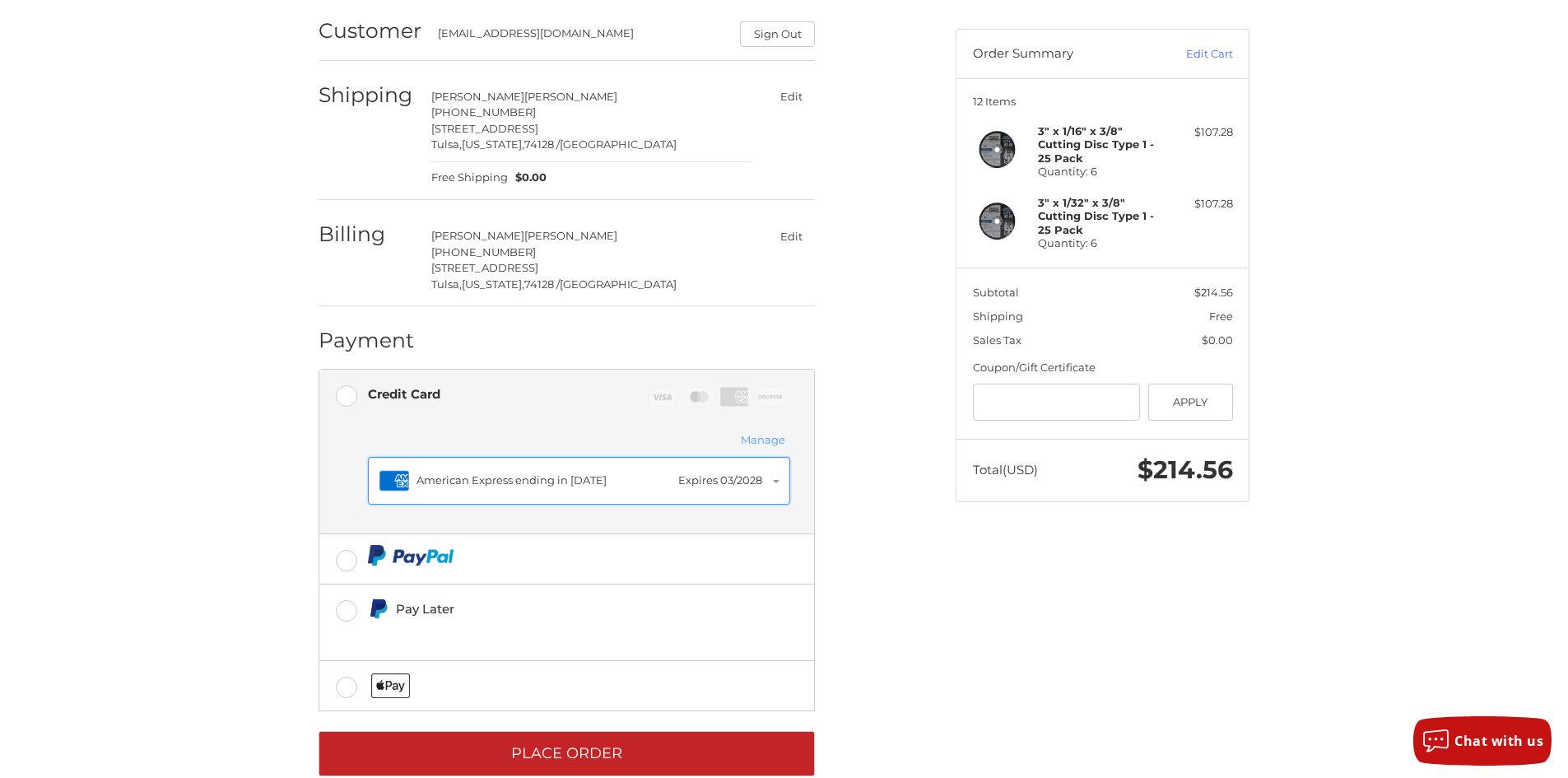
scroll to position [167, 0]
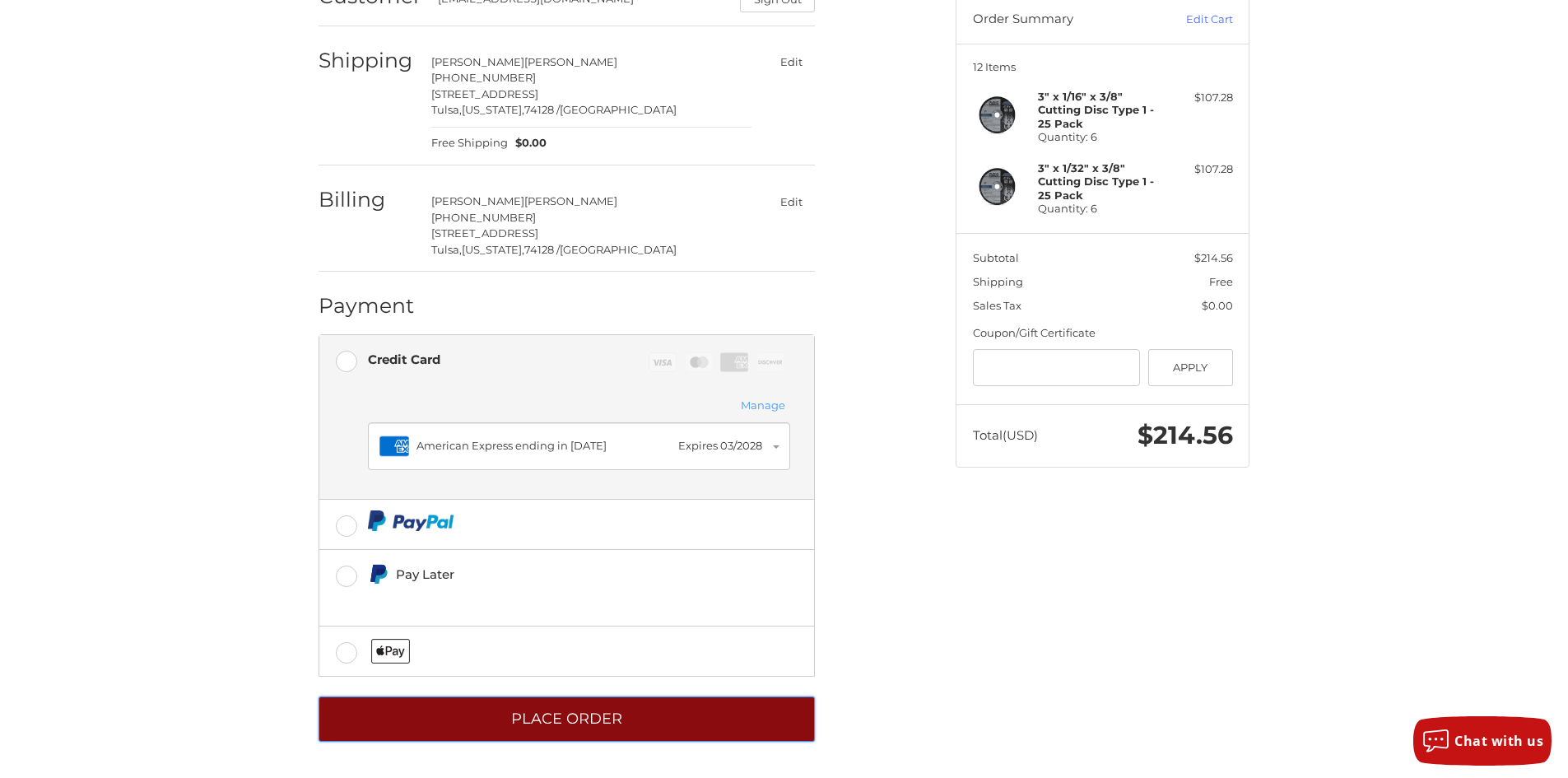
click at [556, 727] on button "Place Order" at bounding box center [566, 719] width 497 height 46
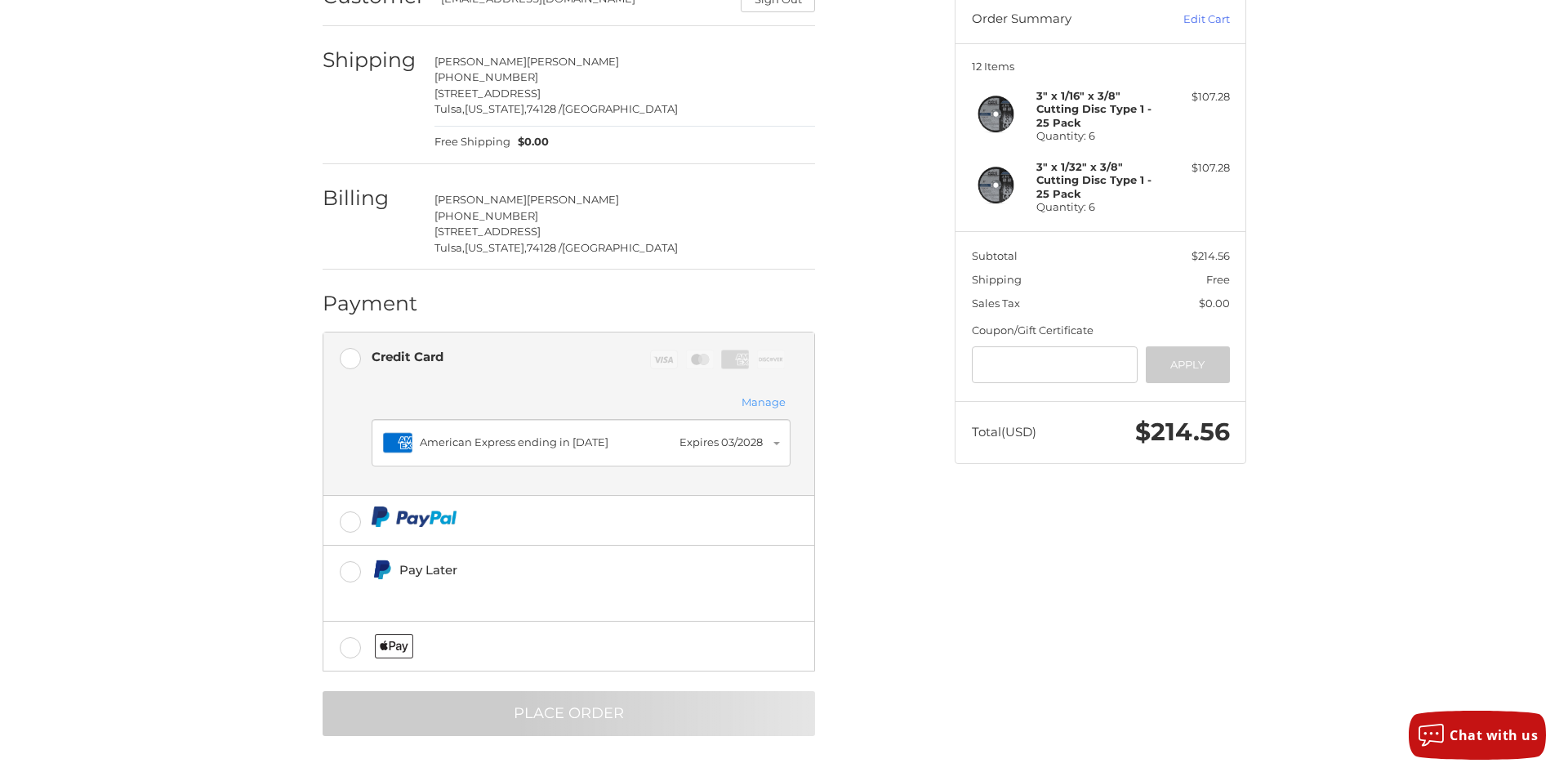
scroll to position [0, 0]
